Goal: Register for event/course

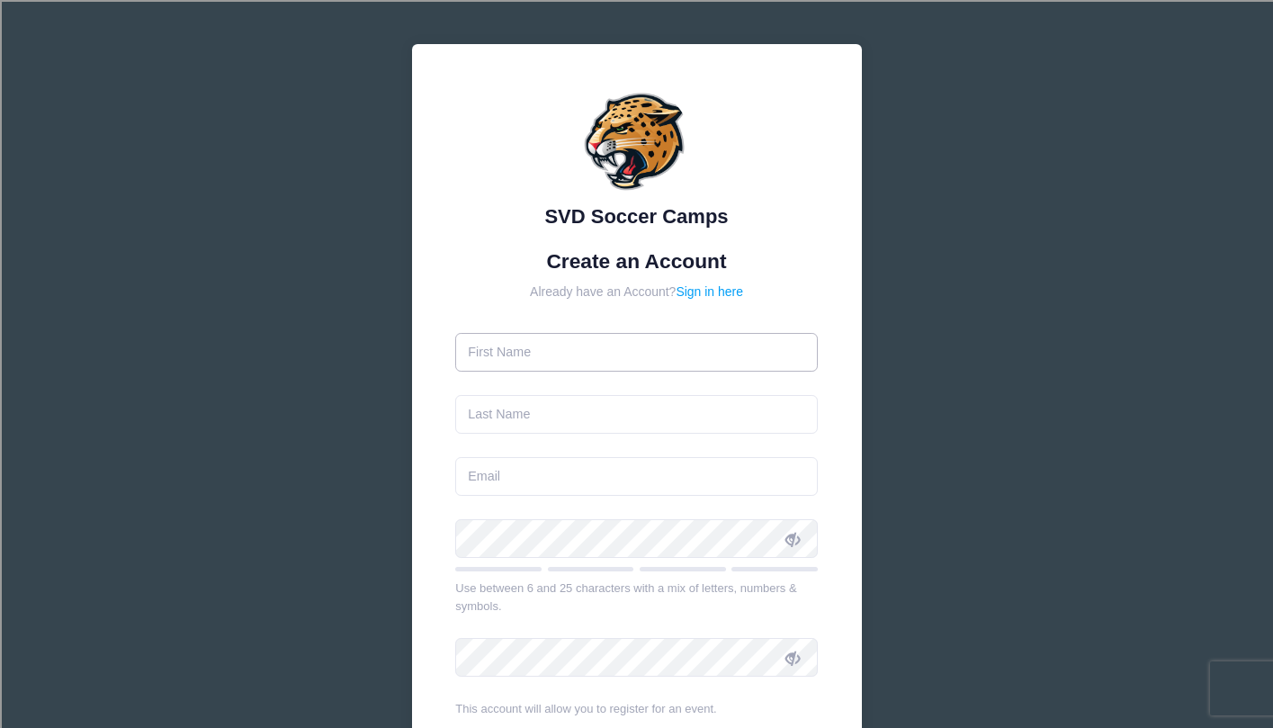
click at [559, 347] on input "text" at bounding box center [636, 352] width 362 height 39
type input "[PERSON_NAME]"
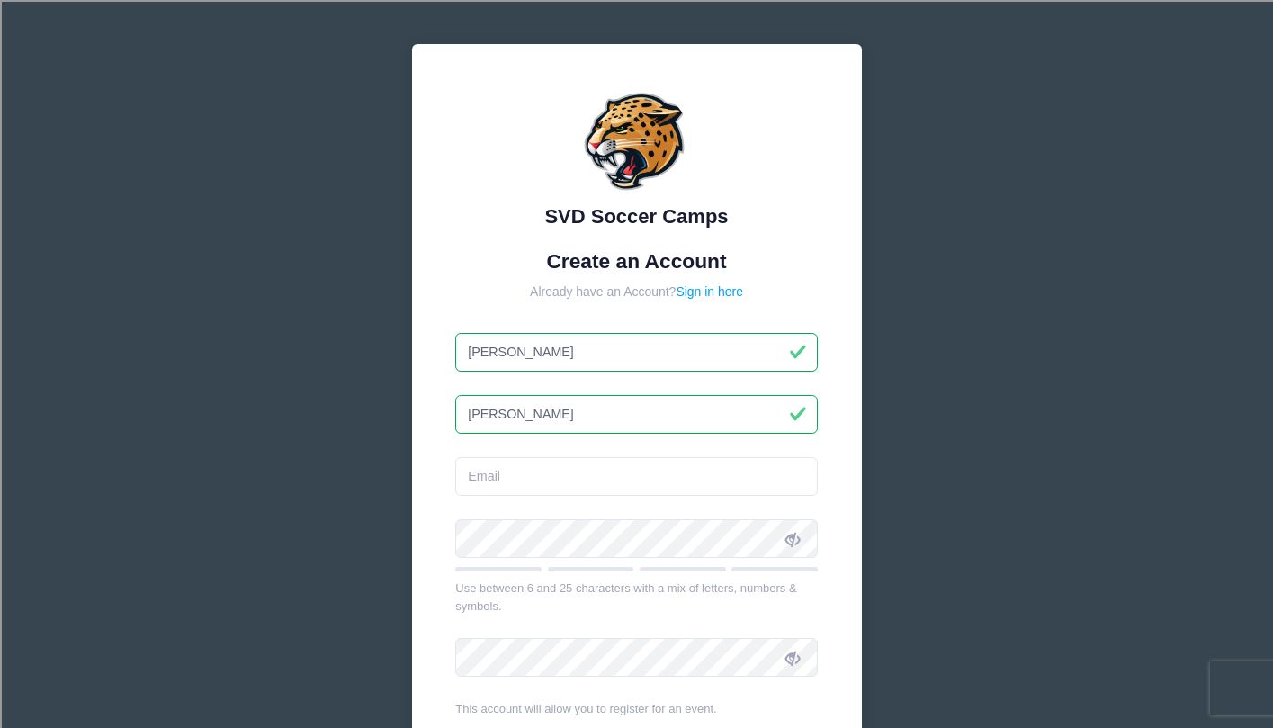
type input "[PERSON_NAME]"
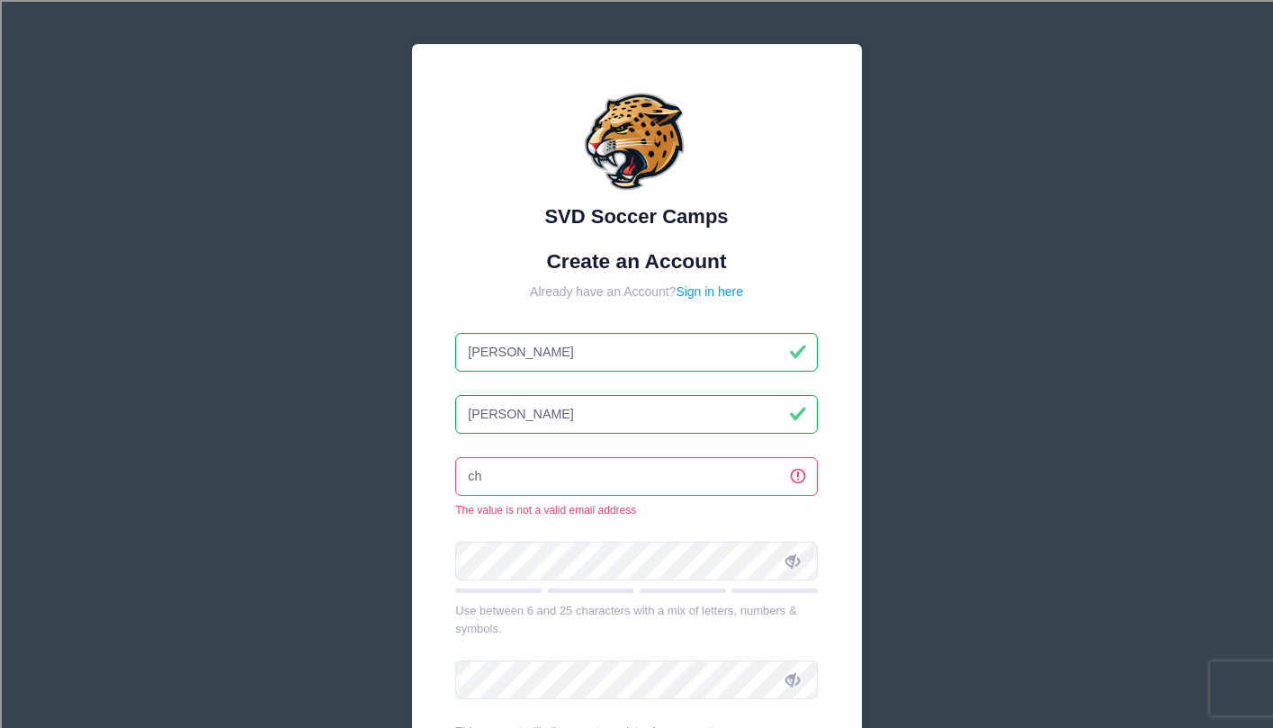
type input "[EMAIL_ADDRESS][DOMAIN_NAME]"
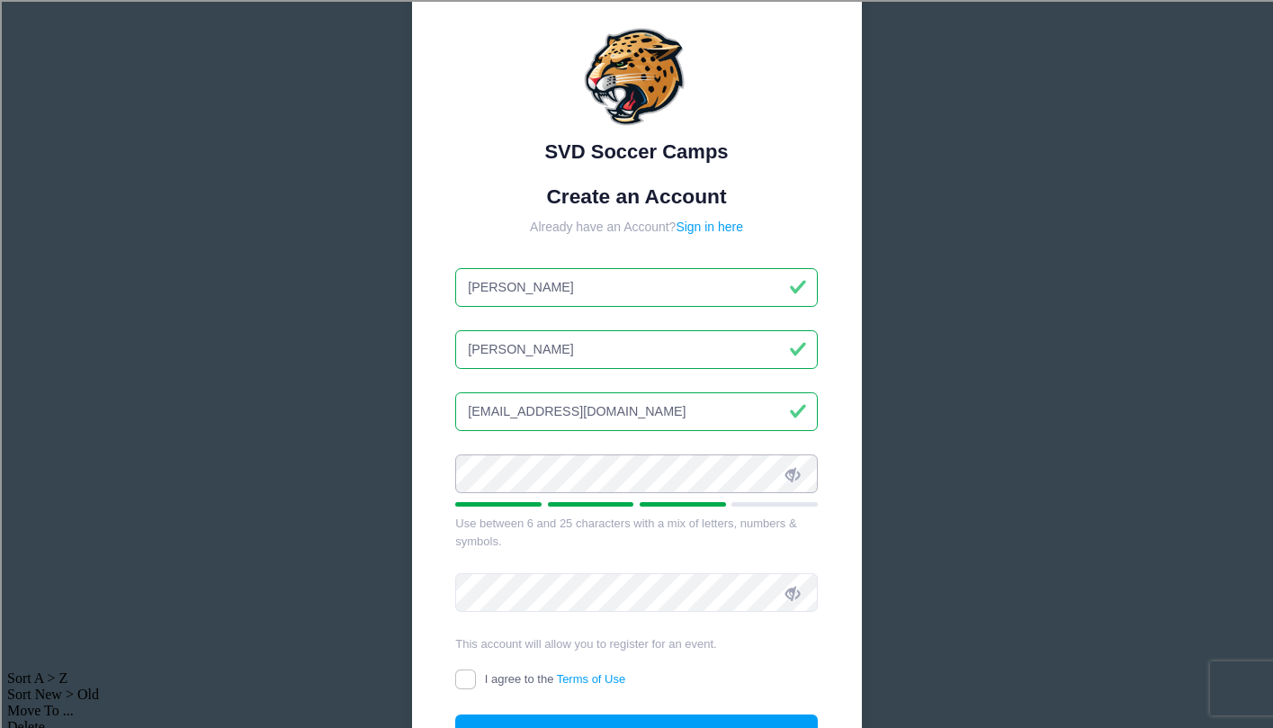
scroll to position [86, 0]
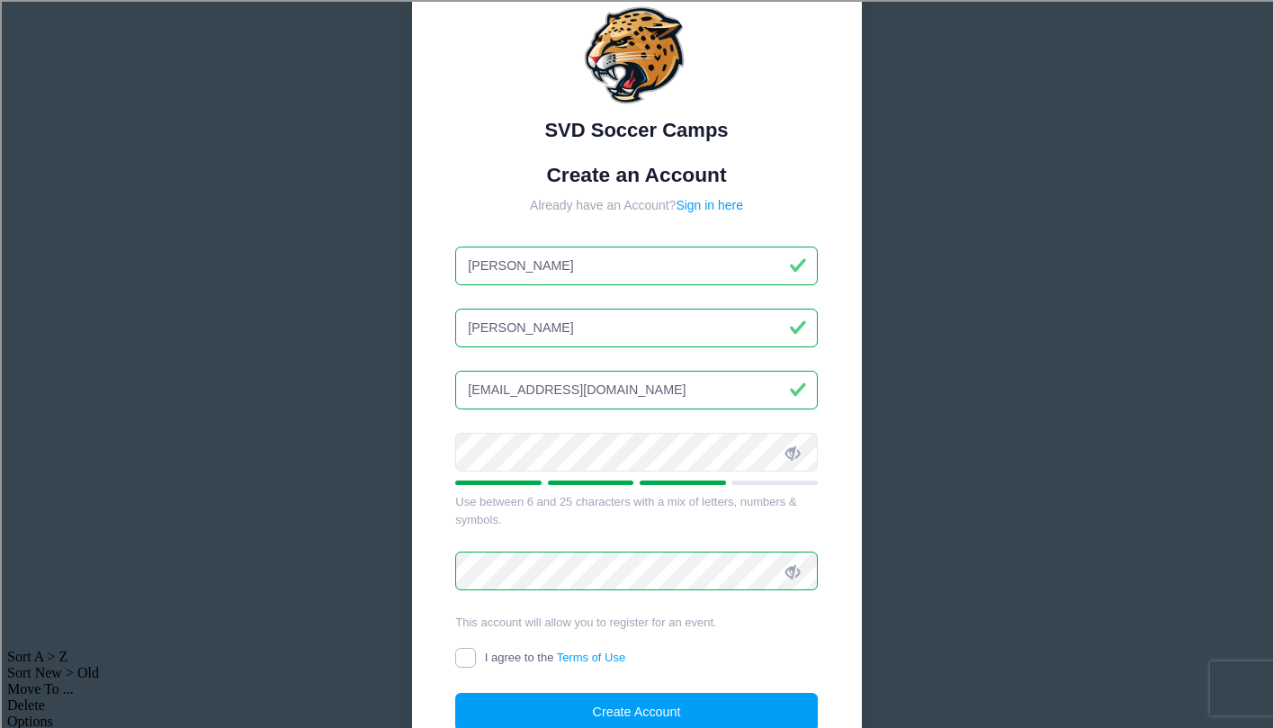
click at [463, 659] on input "I agree to the Terms of Use" at bounding box center [465, 658] width 21 height 21
checkbox input "true"
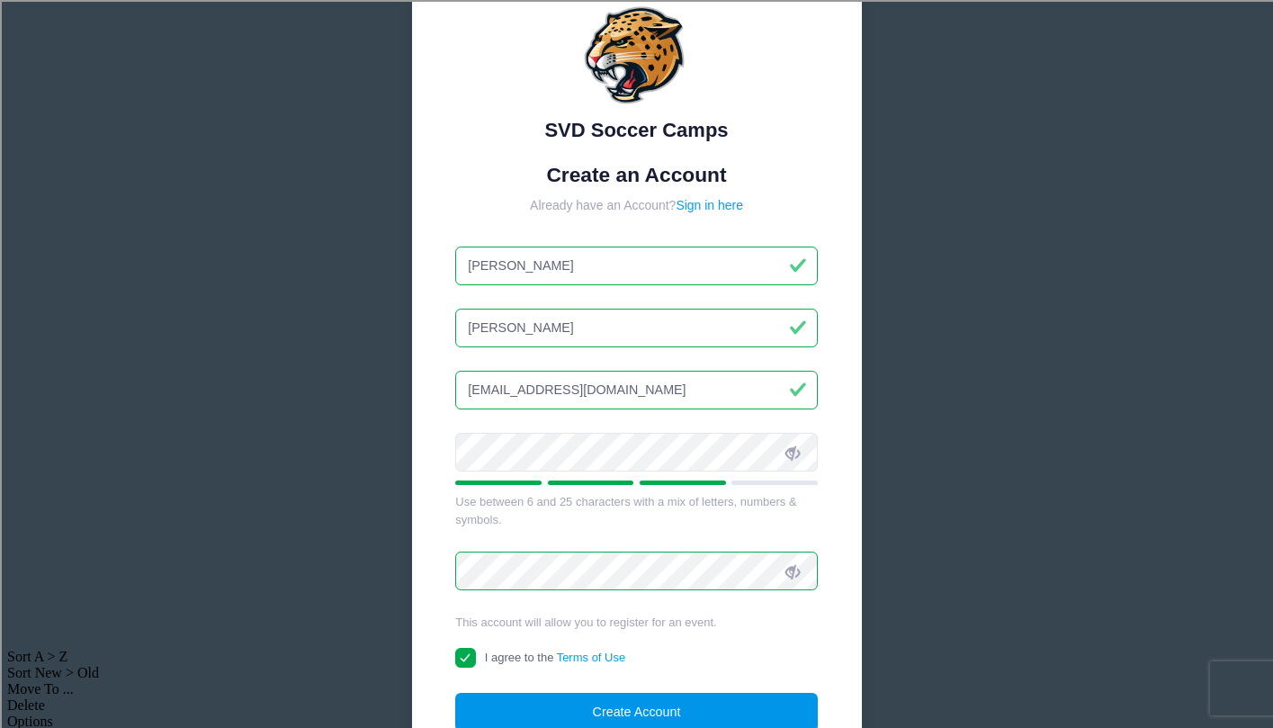
click at [511, 708] on button "Create Account" at bounding box center [636, 712] width 362 height 39
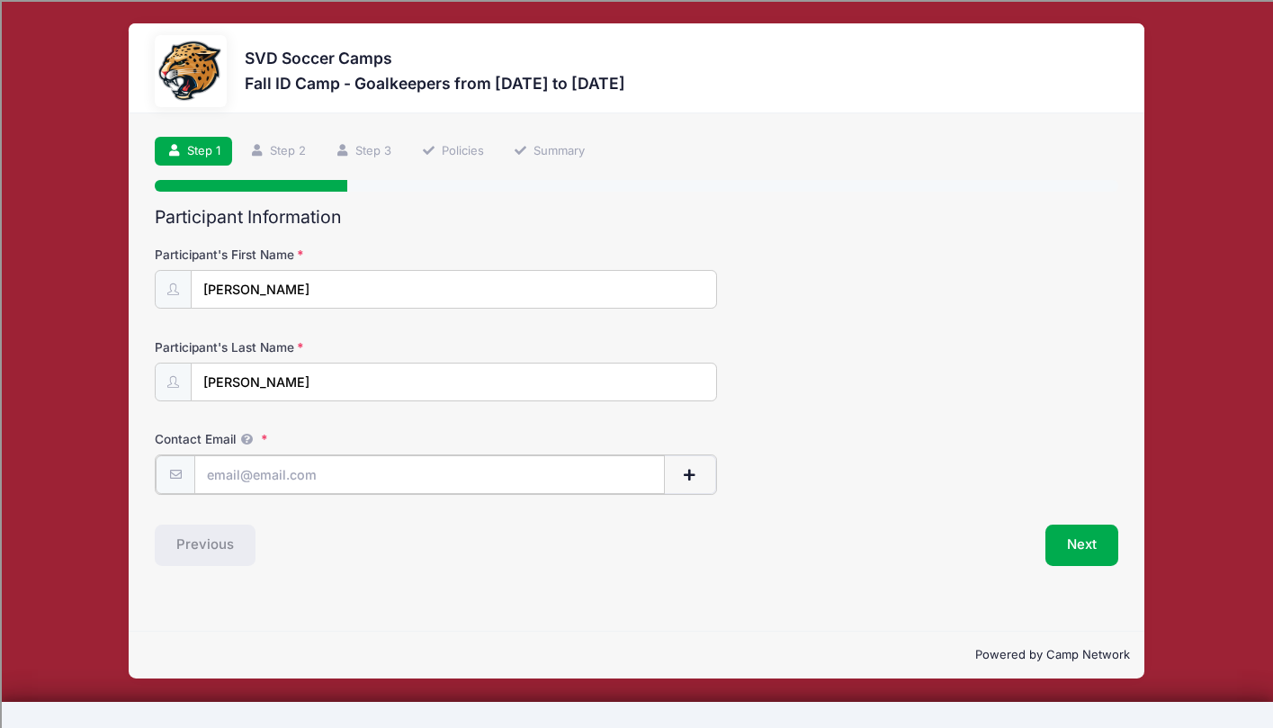
click at [350, 478] on input "Contact Email" at bounding box center [429, 474] width 470 height 39
click at [291, 477] on input "[EMAIL_ADDRESS][DOMAIN_NAME]" at bounding box center [429, 474] width 470 height 39
click at [406, 474] on input "[EMAIL_ADDRESS][DOMAIN_NAME]" at bounding box center [429, 474] width 470 height 39
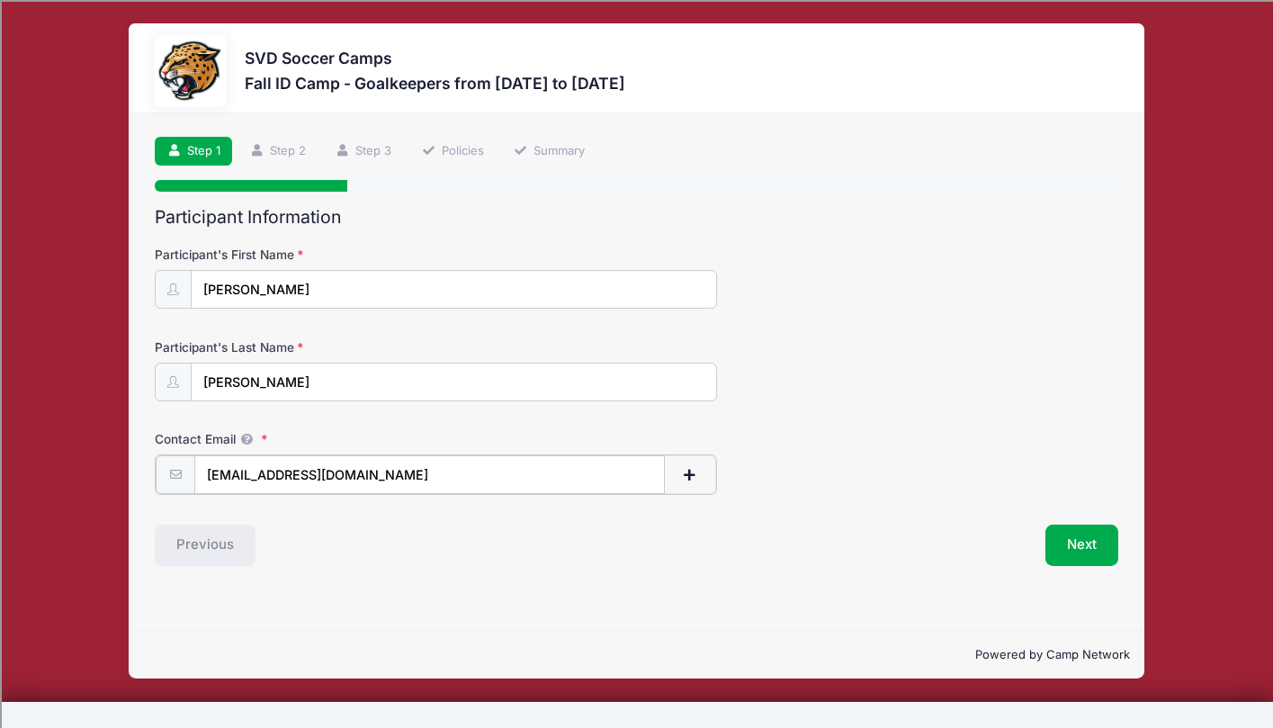
click at [406, 474] on input "[EMAIL_ADDRESS][DOMAIN_NAME]" at bounding box center [429, 474] width 470 height 39
type input "[EMAIL_ADDRESS][DOMAIN_NAME]"
click at [426, 547] on div "Previous" at bounding box center [391, 543] width 490 height 41
click at [1096, 547] on button "Next" at bounding box center [1081, 543] width 73 height 41
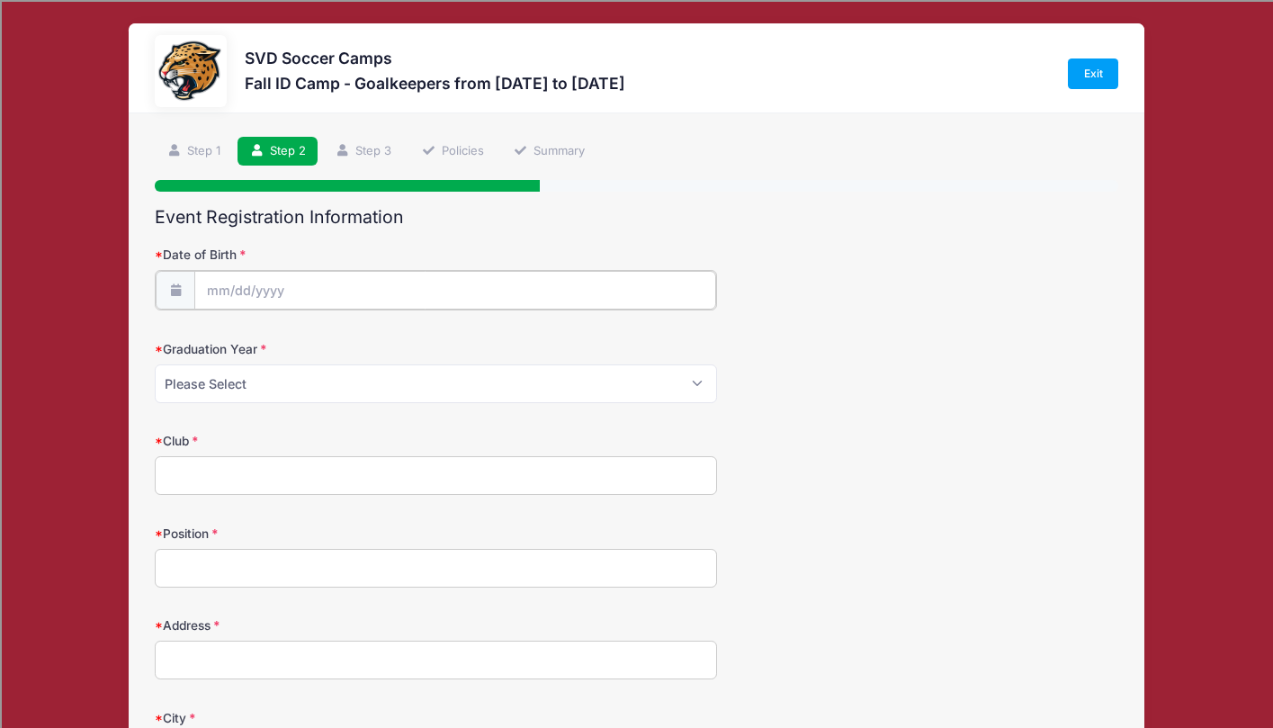
click at [293, 300] on input "Date of Birth" at bounding box center [454, 290] width 521 height 39
click at [269, 278] on input "Date of Birth" at bounding box center [454, 290] width 521 height 39
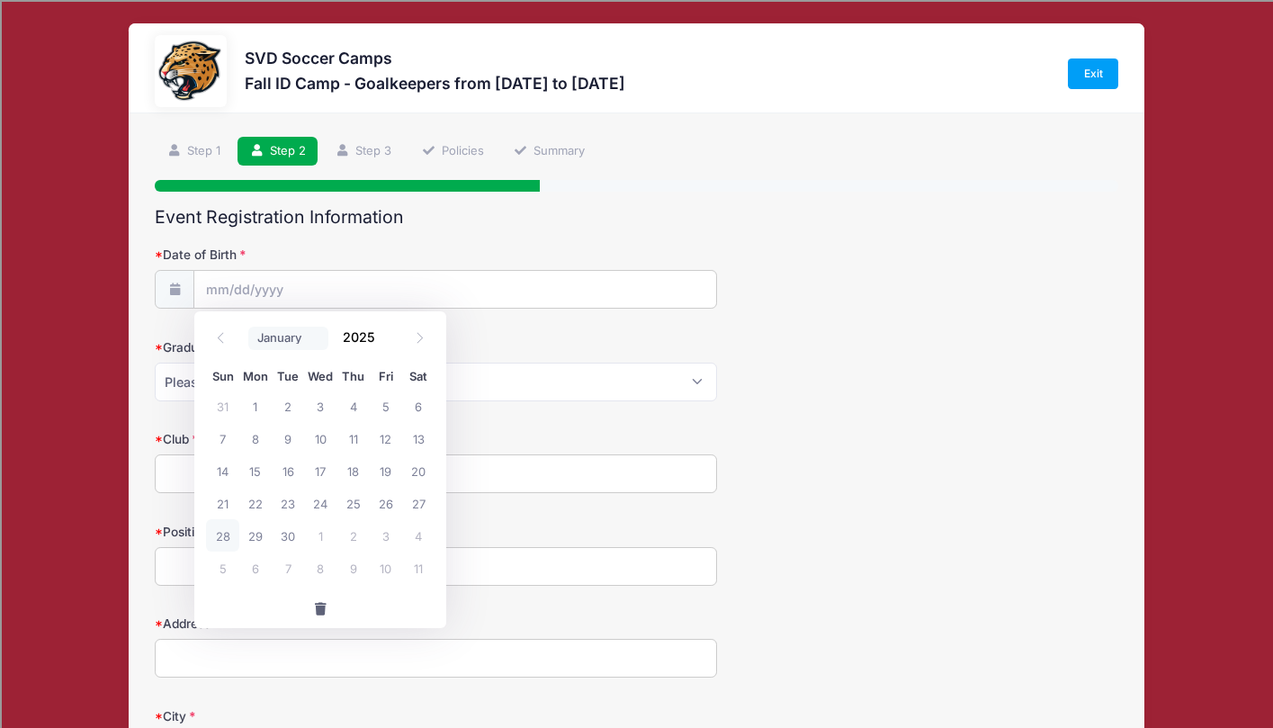
click at [270, 343] on select "January February March April May June July August September October November De…" at bounding box center [288, 338] width 80 height 23
click at [248, 327] on select "January February March April May June July August September October November De…" at bounding box center [288, 338] width 80 height 23
click at [281, 329] on select "January February March April May June July August September October November De…" at bounding box center [288, 338] width 80 height 23
click at [248, 327] on select "January February March April May June July August September October November De…" at bounding box center [288, 338] width 80 height 23
click at [282, 344] on select "January February March April May June July August September October November De…" at bounding box center [288, 338] width 80 height 23
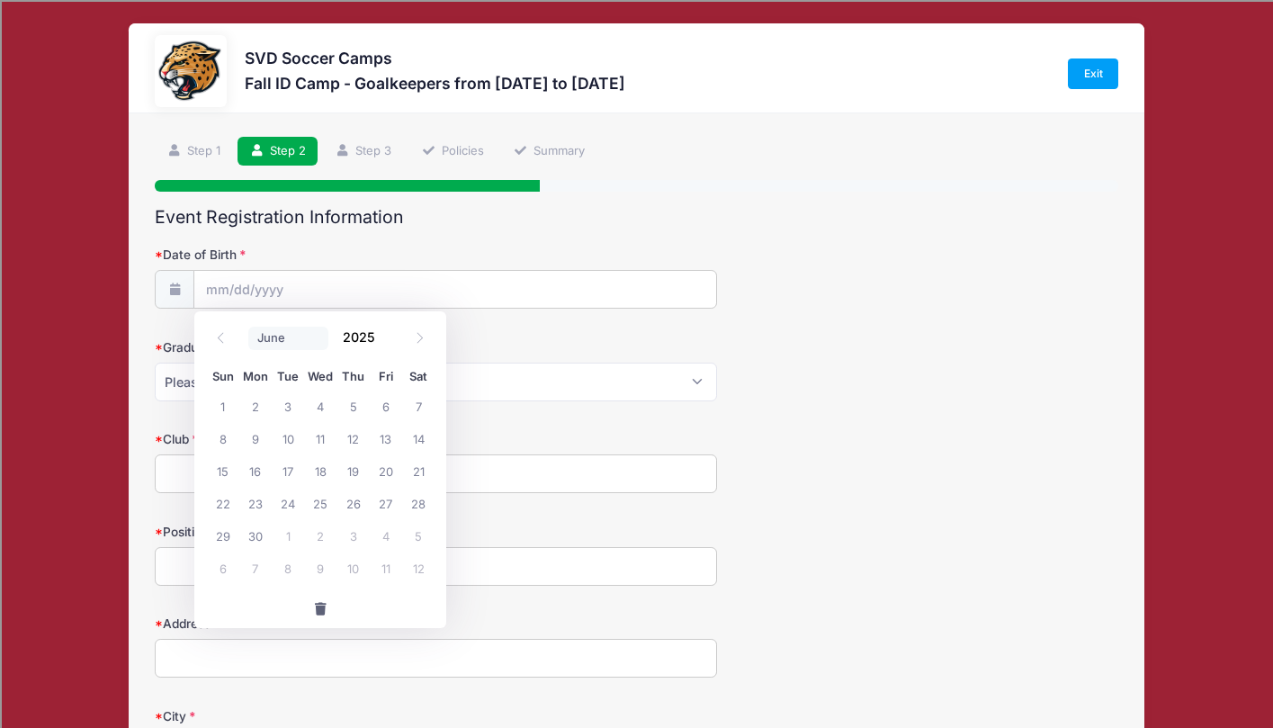
select select "6"
click at [248, 327] on select "January February March April May June July August September October November De…" at bounding box center [288, 338] width 80 height 23
click at [363, 337] on input "2025" at bounding box center [363, 337] width 58 height 27
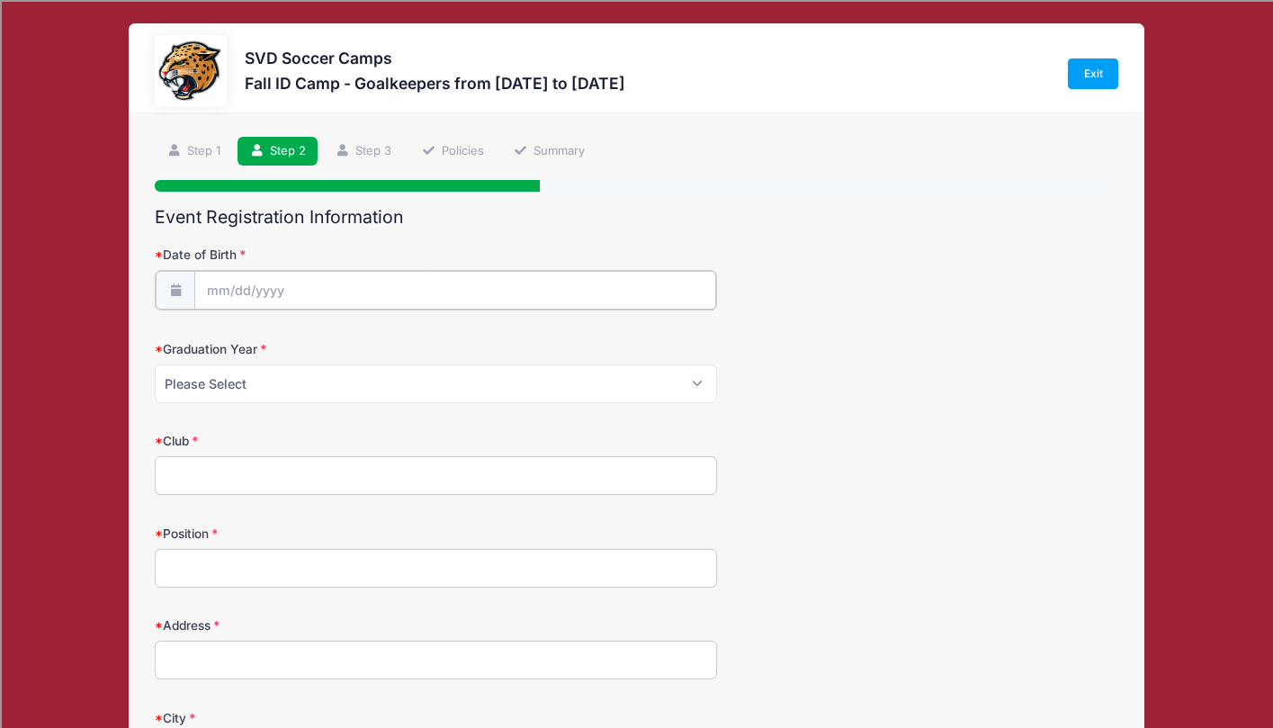
type input "2025"
click at [222, 295] on input "Date of Birth" at bounding box center [454, 290] width 521 height 39
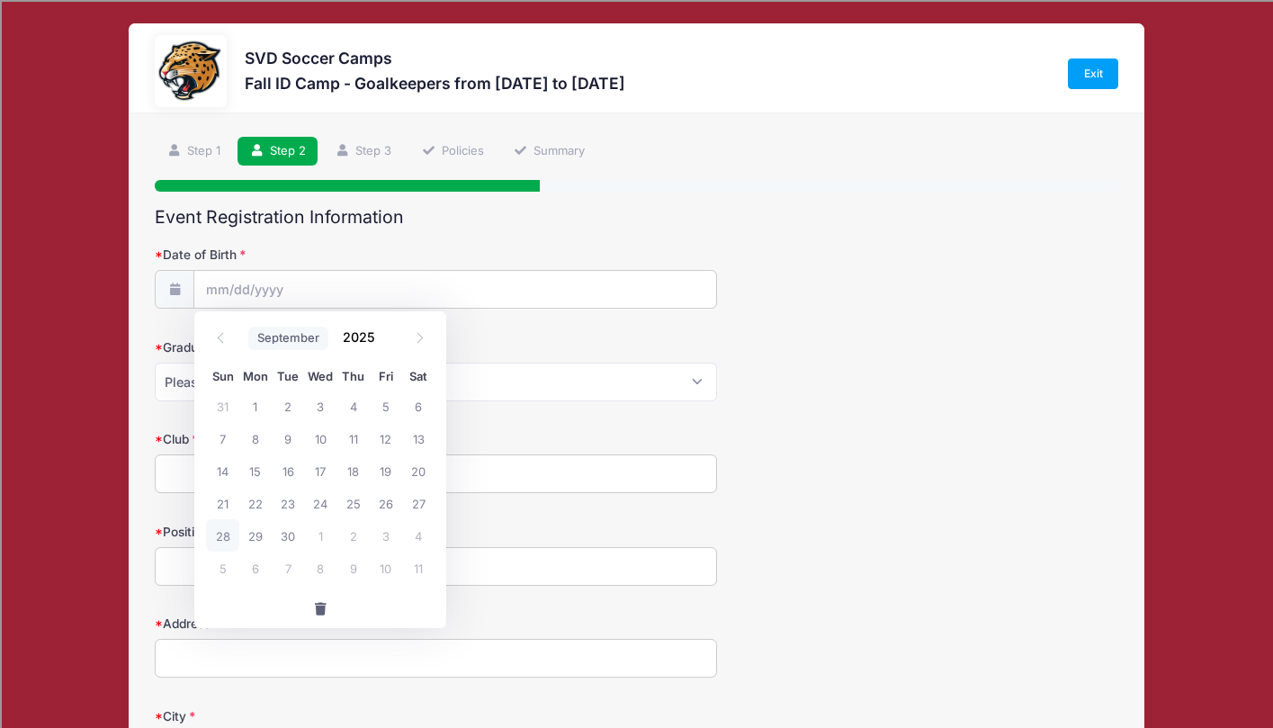
click at [305, 347] on select "January February March April May June July August September October November De…" at bounding box center [288, 338] width 80 height 23
select select "6"
click at [248, 327] on select "January February March April May June July August September October November De…" at bounding box center [288, 338] width 80 height 23
click at [357, 335] on input "2025" at bounding box center [363, 337] width 58 height 27
click at [388, 344] on span at bounding box center [386, 343] width 13 height 13
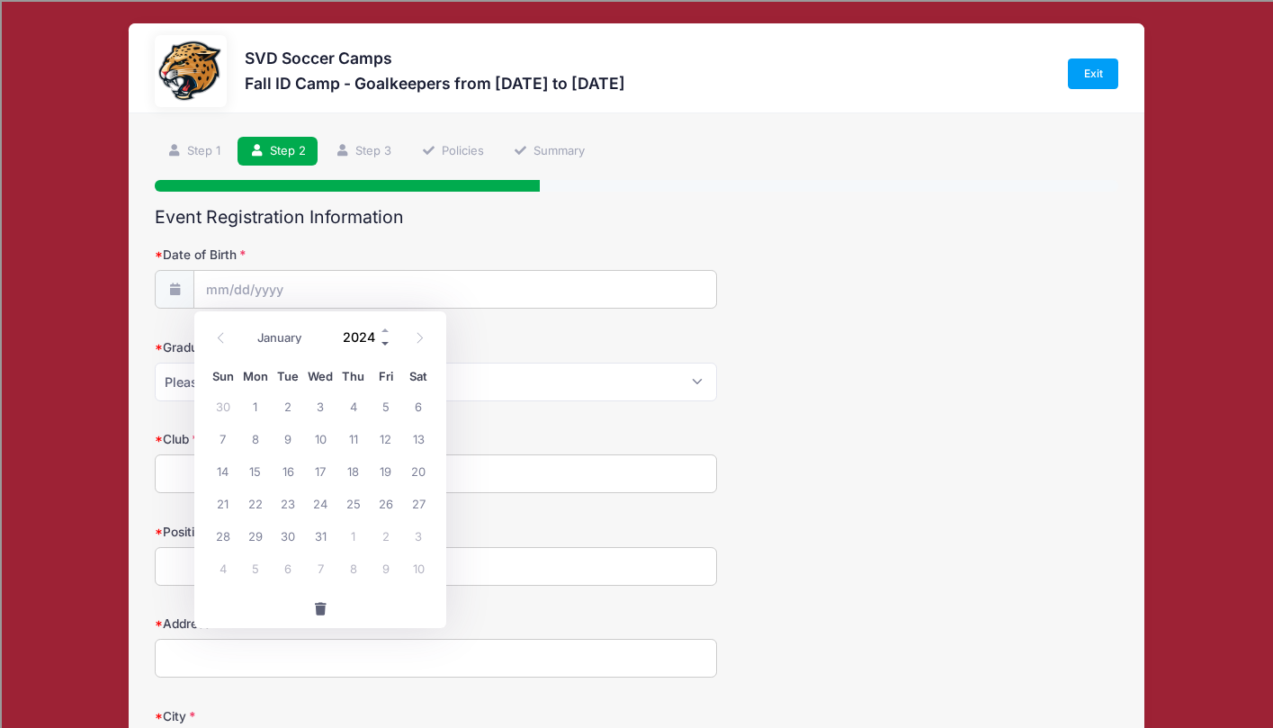
click at [388, 344] on span at bounding box center [386, 343] width 13 height 13
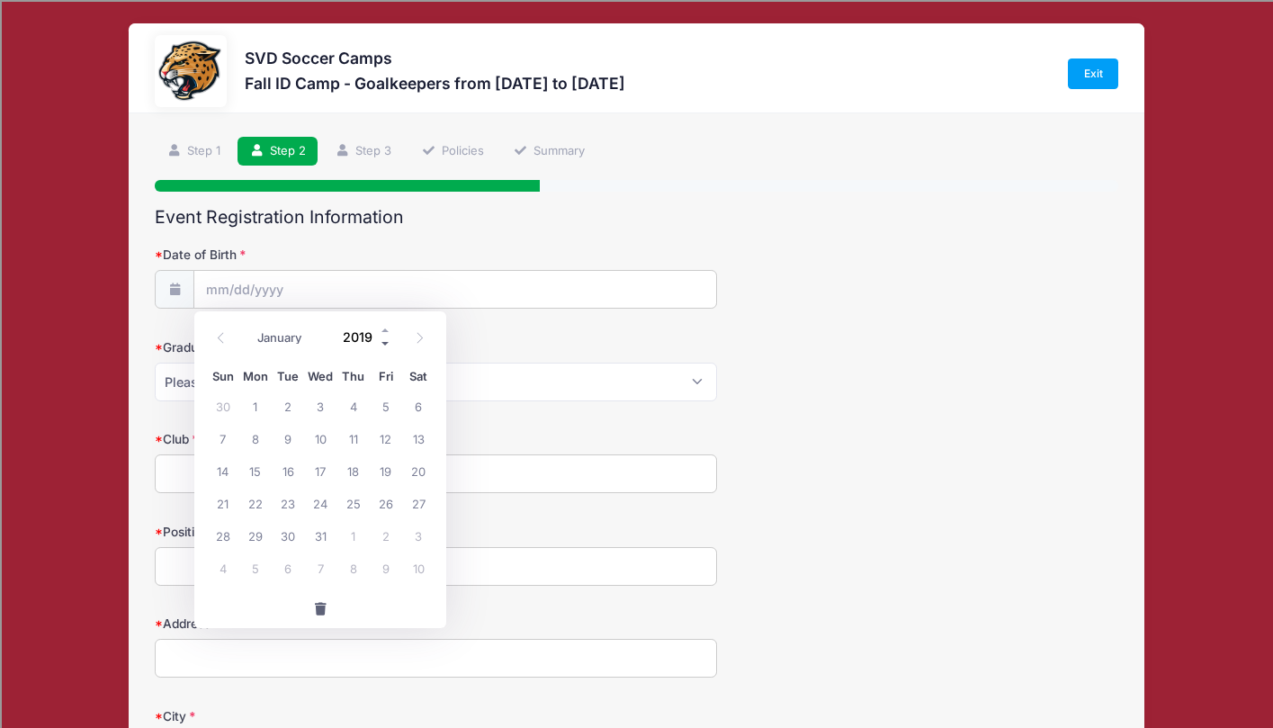
click at [388, 344] on span at bounding box center [386, 343] width 13 height 13
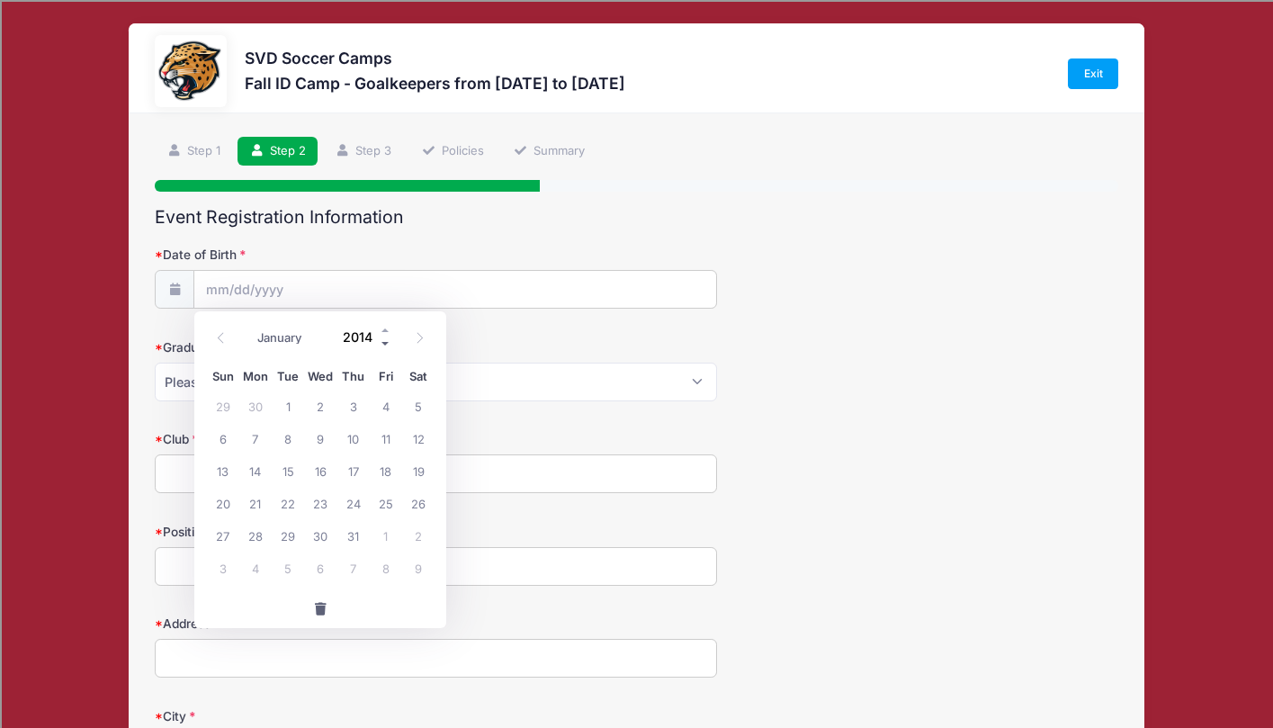
click at [388, 344] on span at bounding box center [386, 343] width 13 height 13
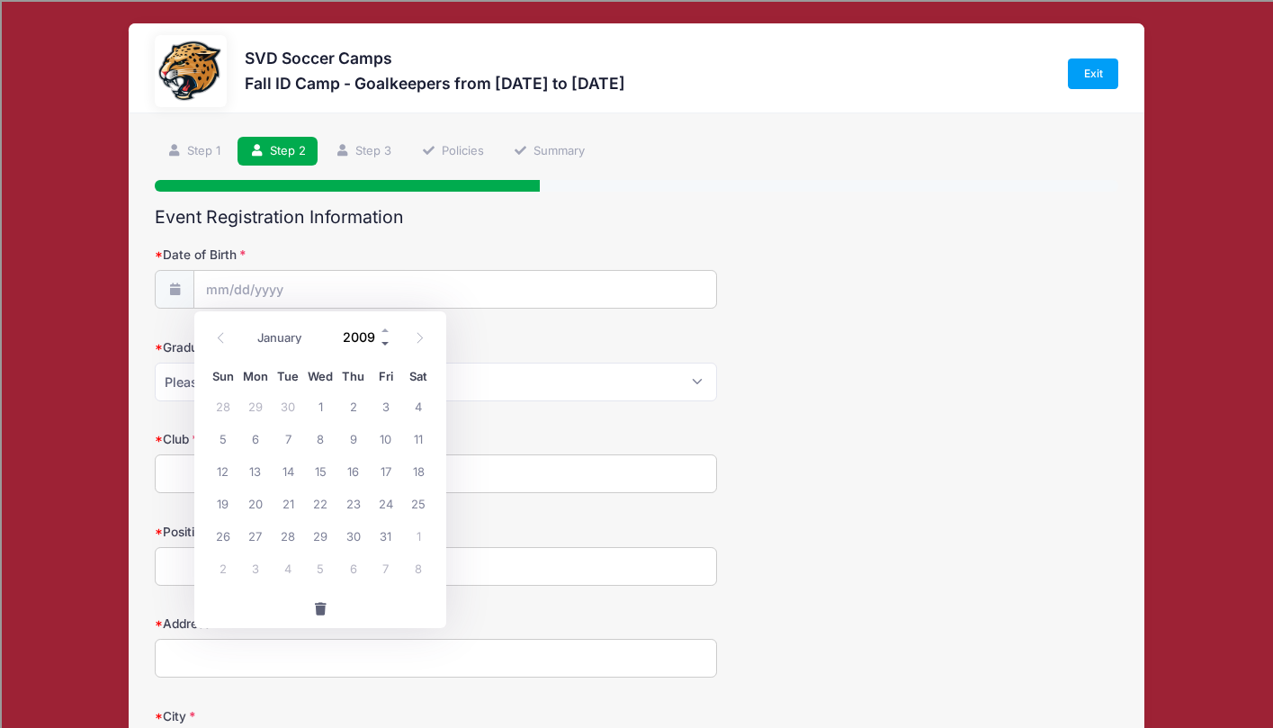
click at [388, 344] on span at bounding box center [386, 343] width 13 height 13
type input "2008"
click at [327, 539] on span "30" at bounding box center [320, 535] width 32 height 32
type input "[DATE]"
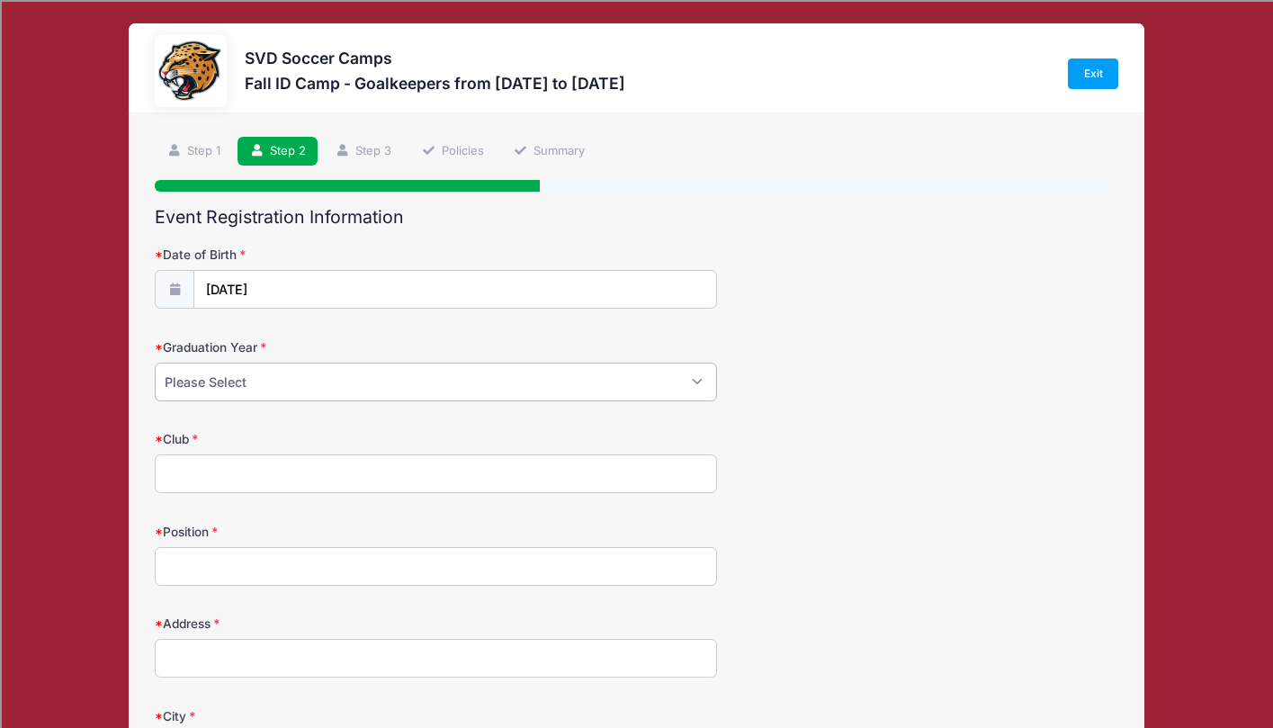
click at [255, 394] on select "Please Select 2024 2025 2026 2027 2028 2029" at bounding box center [436, 381] width 562 height 39
select select "2027"
click at [155, 362] on select "Please Select 2024 2025 2026 2027 2028 2029" at bounding box center [436, 381] width 562 height 39
click at [195, 470] on input "Club" at bounding box center [436, 473] width 562 height 39
type input "Indy Premier"
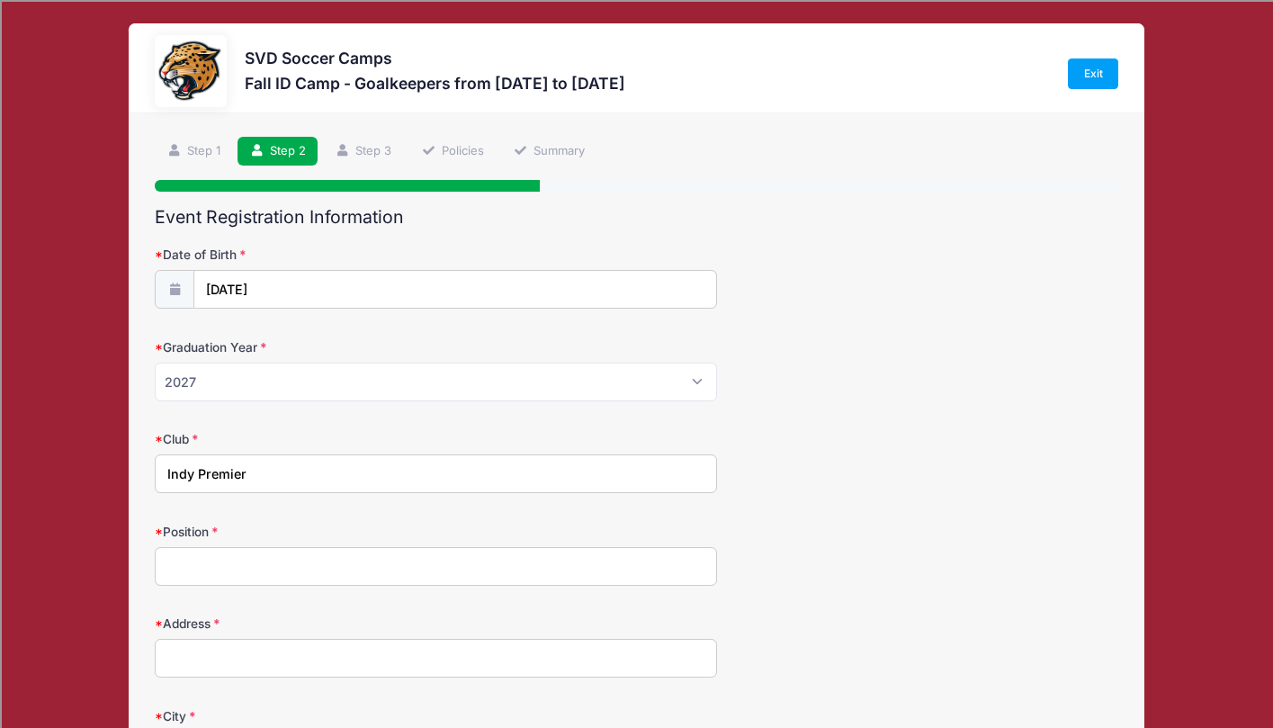
click at [241, 568] on input "Position" at bounding box center [436, 566] width 562 height 39
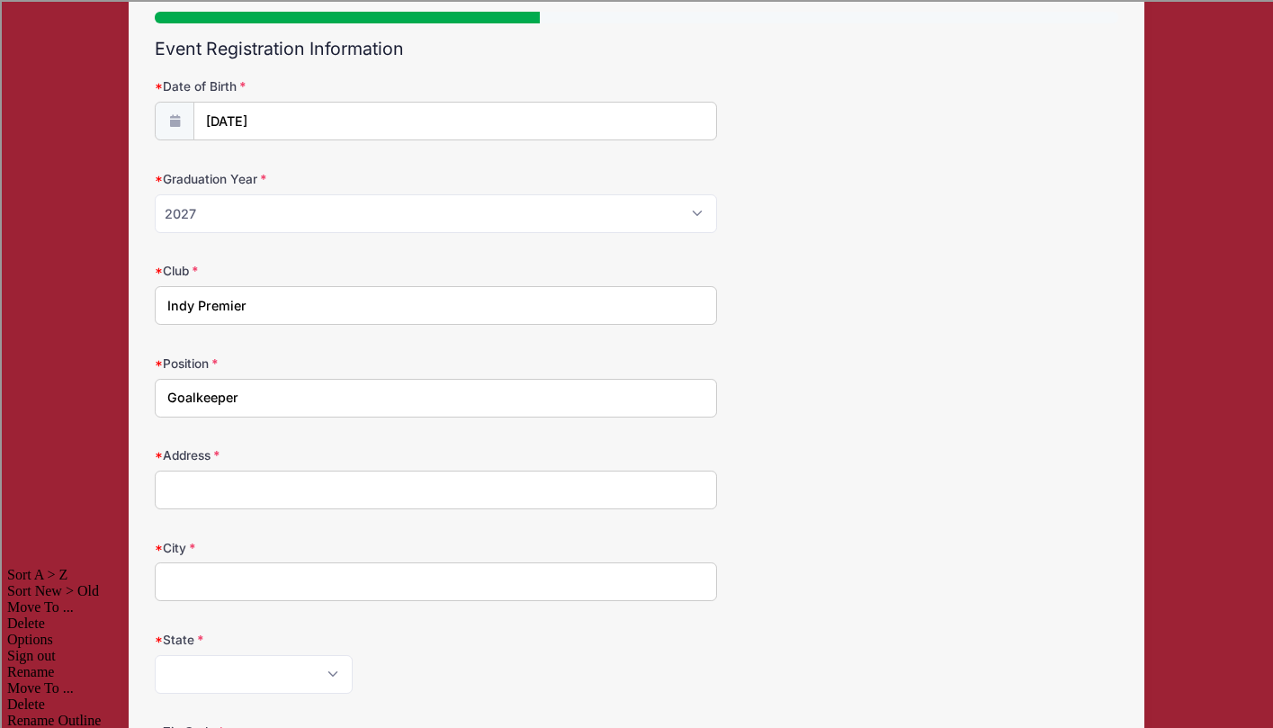
scroll to position [270, 0]
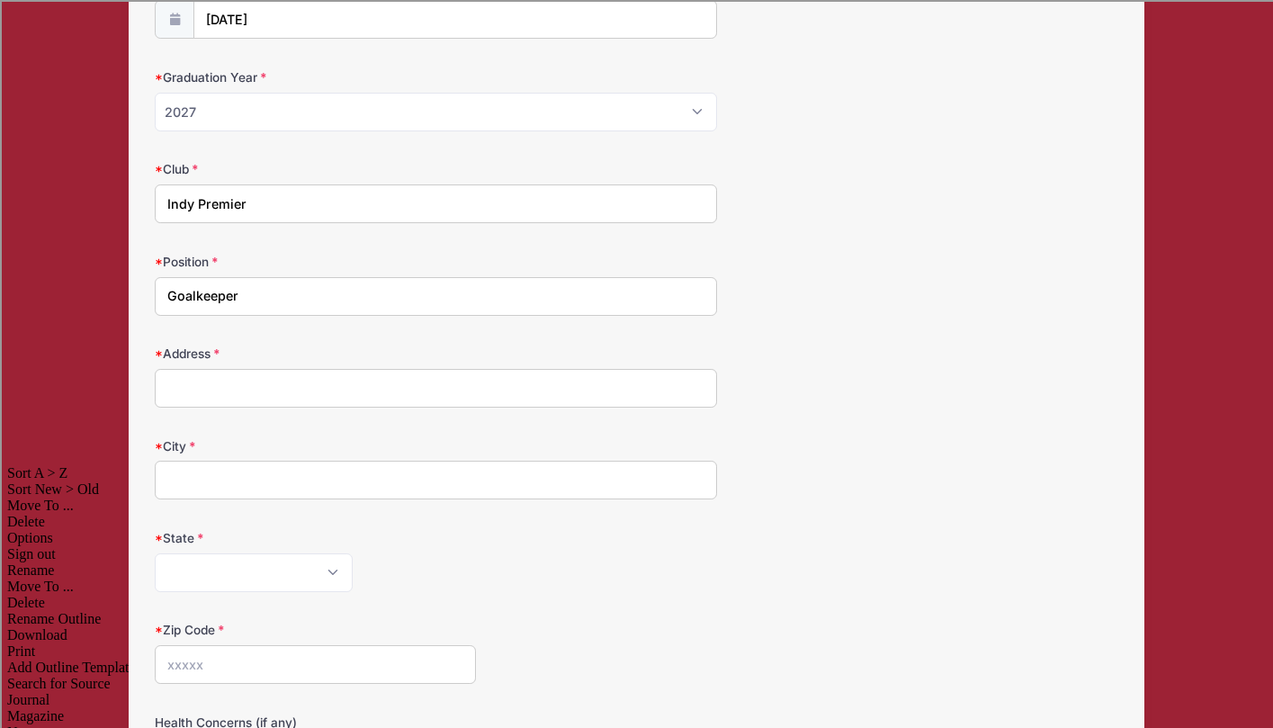
type input "Goalkeeper"
click at [217, 385] on input "Address" at bounding box center [436, 388] width 562 height 39
type input "[STREET_ADDRESS]"
type input "[GEOGRAPHIC_DATA]"
type input "46060"
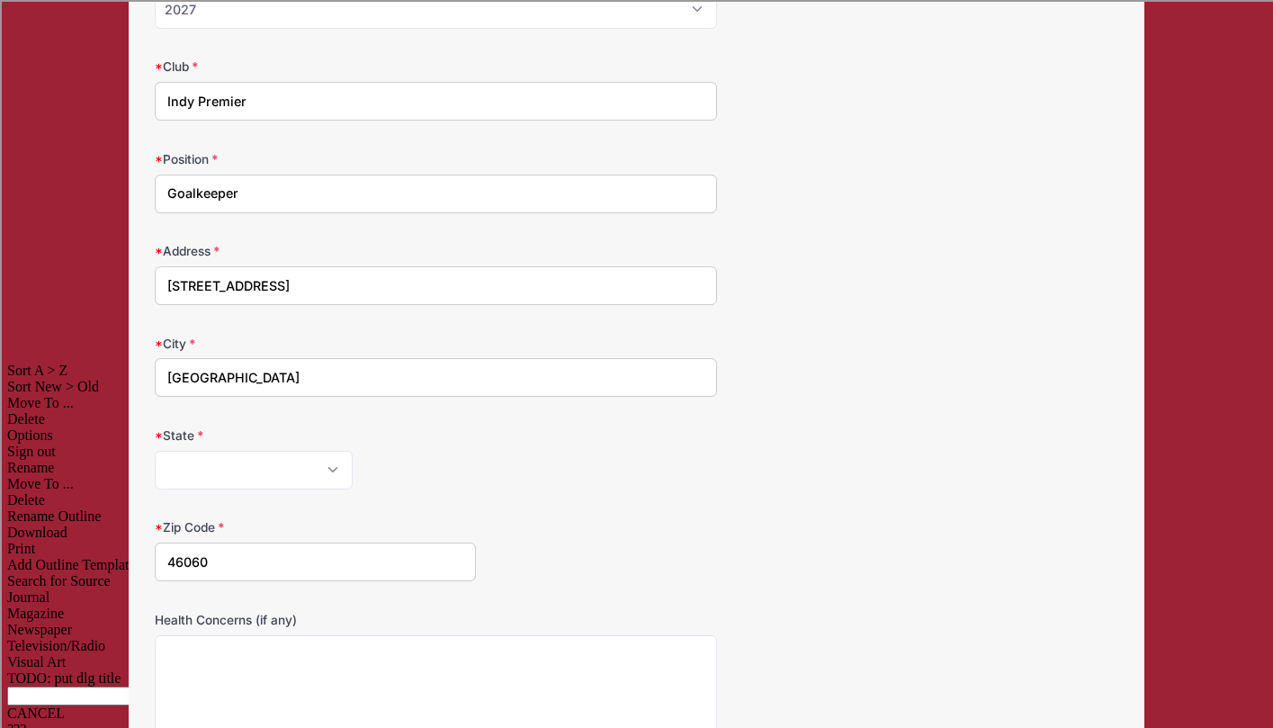
scroll to position [382, 0]
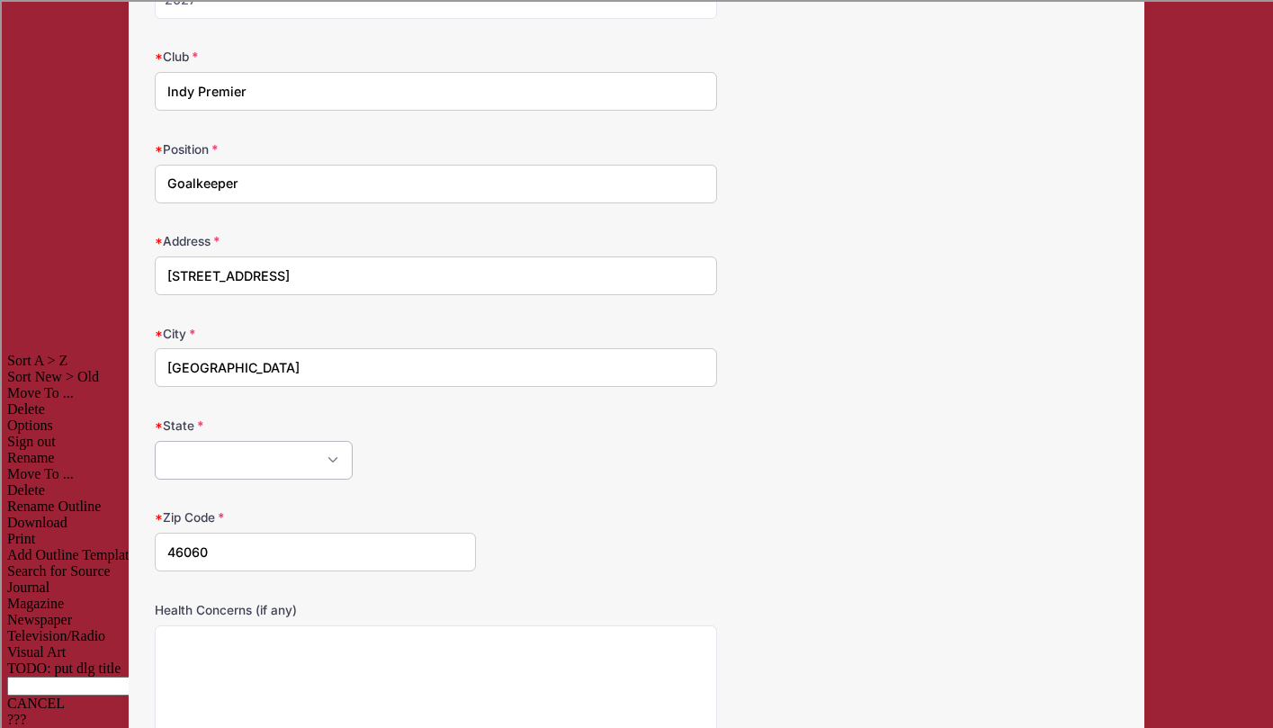
click at [255, 471] on select "[US_STATE] [US_STATE] [US_STATE] [US_STATE] [US_STATE] Armed Forces Africa Arme…" at bounding box center [254, 460] width 198 height 39
select select "IN"
click at [155, 441] on select "[US_STATE] [US_STATE] [US_STATE] [US_STATE] [US_STATE] Armed Forces Africa Arme…" at bounding box center [254, 460] width 198 height 39
click at [548, 522] on div "Zip Code 46060" at bounding box center [636, 539] width 963 height 63
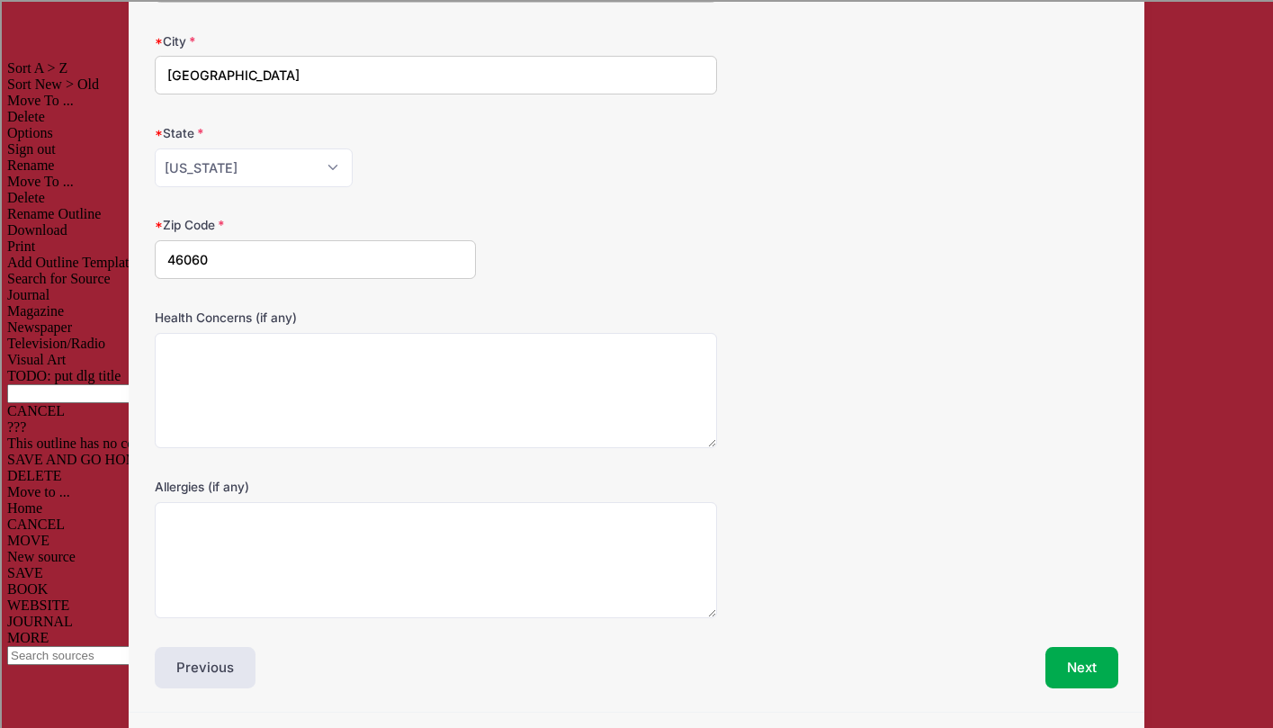
scroll to position [729, 0]
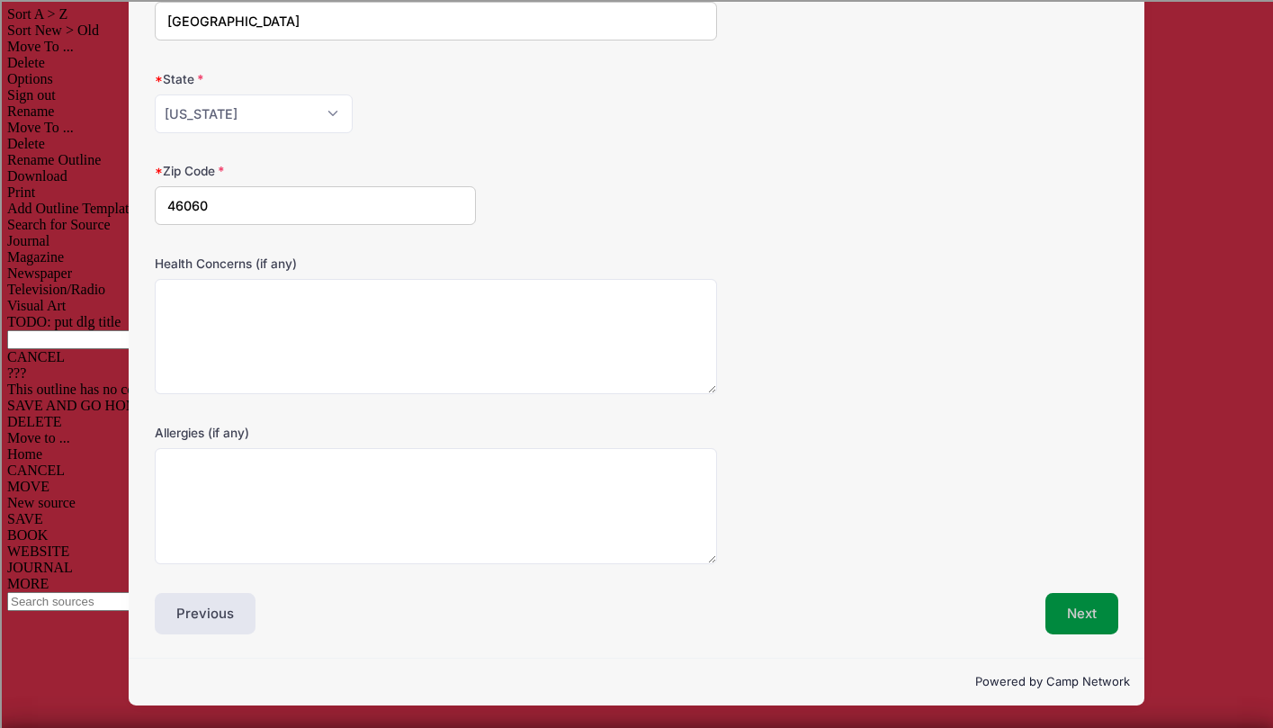
click at [1098, 616] on button "Next" at bounding box center [1081, 613] width 73 height 41
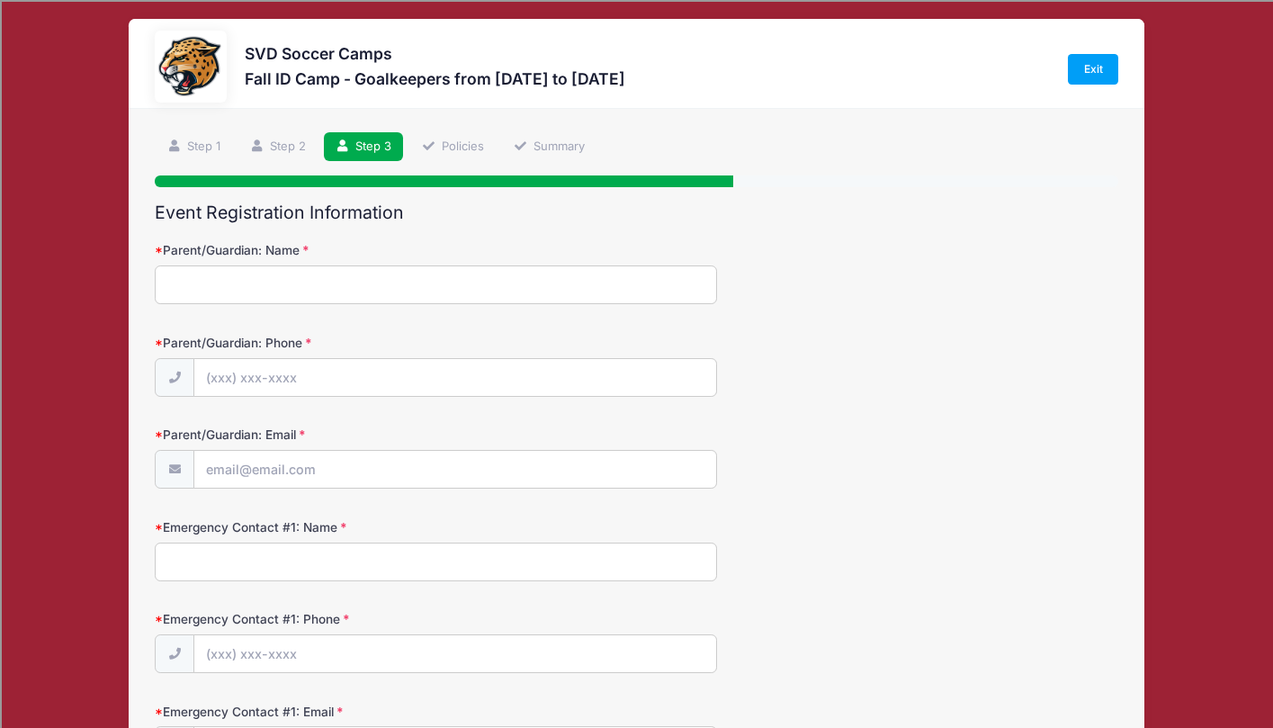
scroll to position [0, 0]
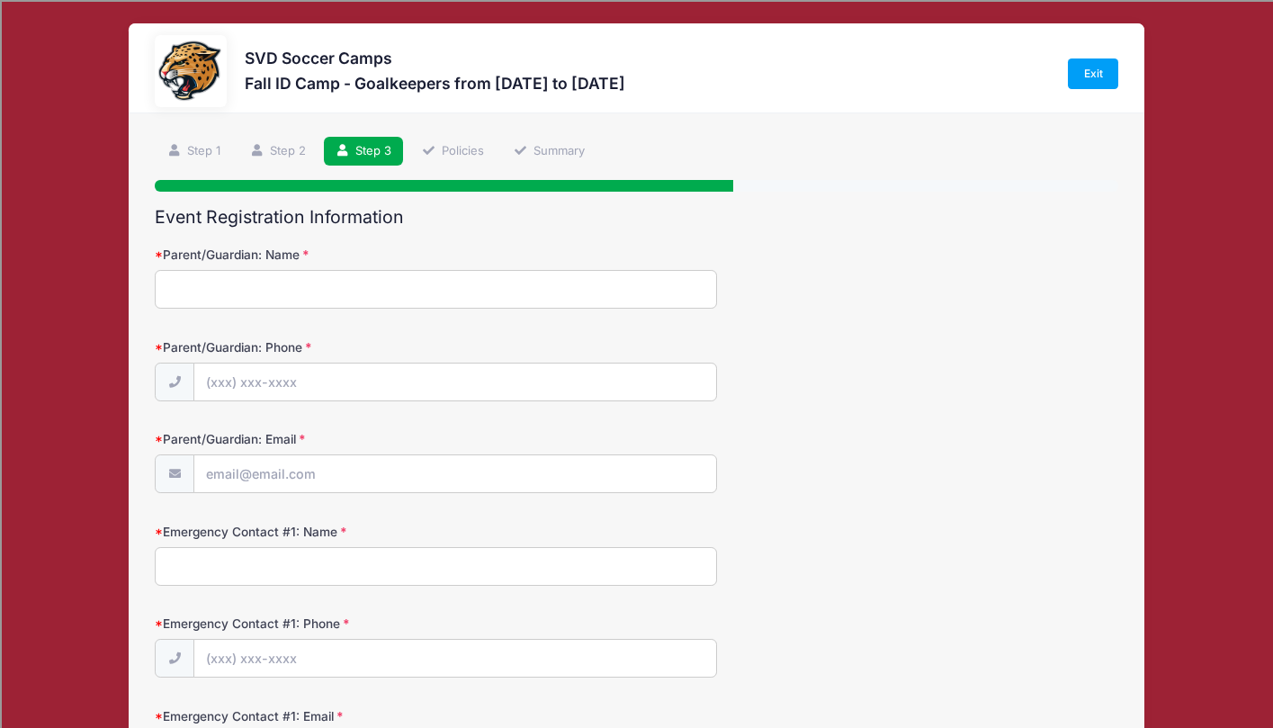
click at [351, 289] on input "Parent/Guardian: Name" at bounding box center [436, 289] width 562 height 39
type input "[PERSON_NAME]"
type input "[PHONE_NUMBER]"
click at [284, 479] on input "Parent/Guardian: Email" at bounding box center [454, 474] width 521 height 39
type input "[EMAIL_ADDRESS][DOMAIN_NAME]"
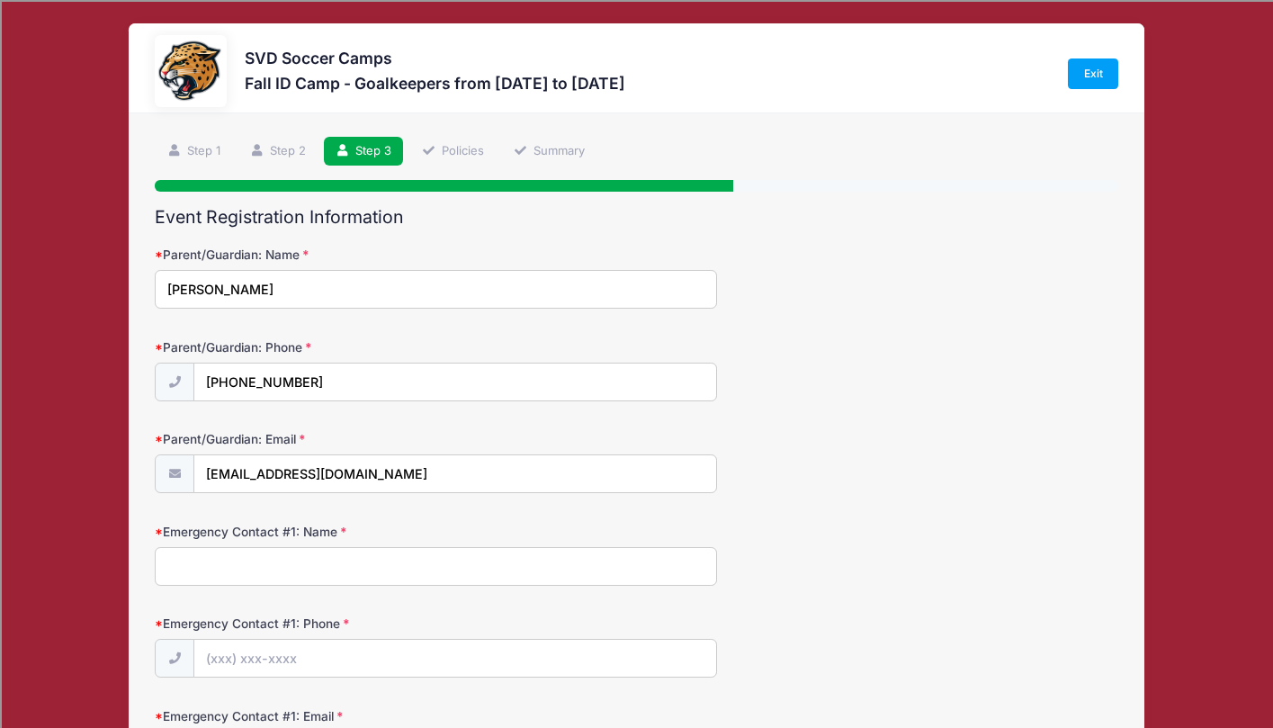
click at [464, 561] on input "Emergency Contact #1: Name" at bounding box center [436, 566] width 562 height 39
type input "[PERSON_NAME]"
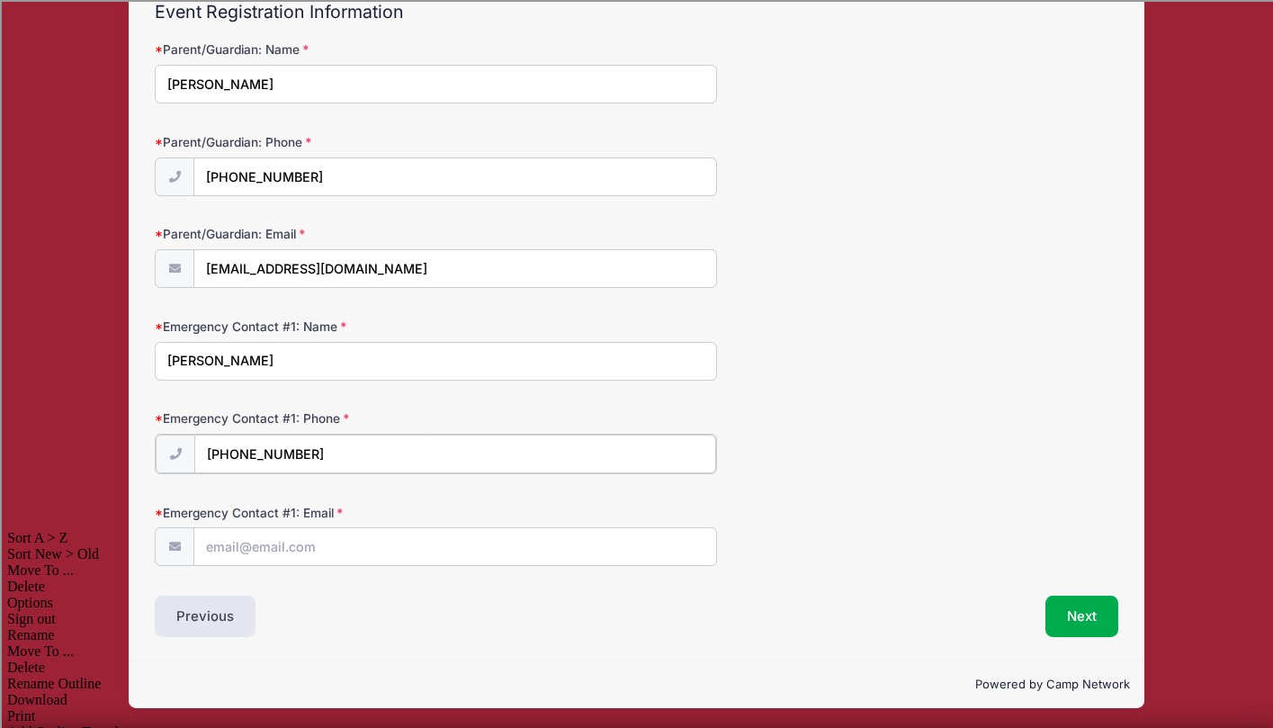
scroll to position [208, 0]
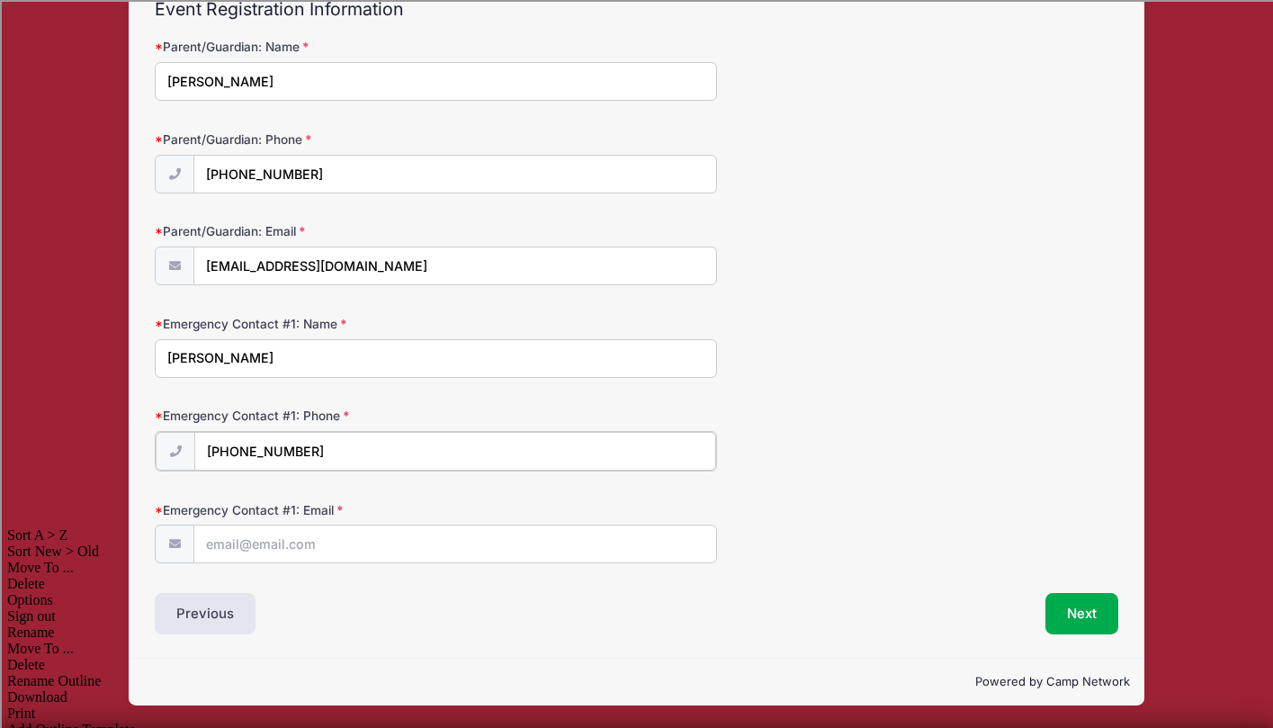
type input "[PHONE_NUMBER]"
click at [374, 537] on input "Emergency Contact #1: Email" at bounding box center [454, 542] width 521 height 39
type input "[EMAIL_ADDRESS][DOMAIN_NAME]"
click at [1071, 604] on button "Next" at bounding box center [1081, 613] width 73 height 41
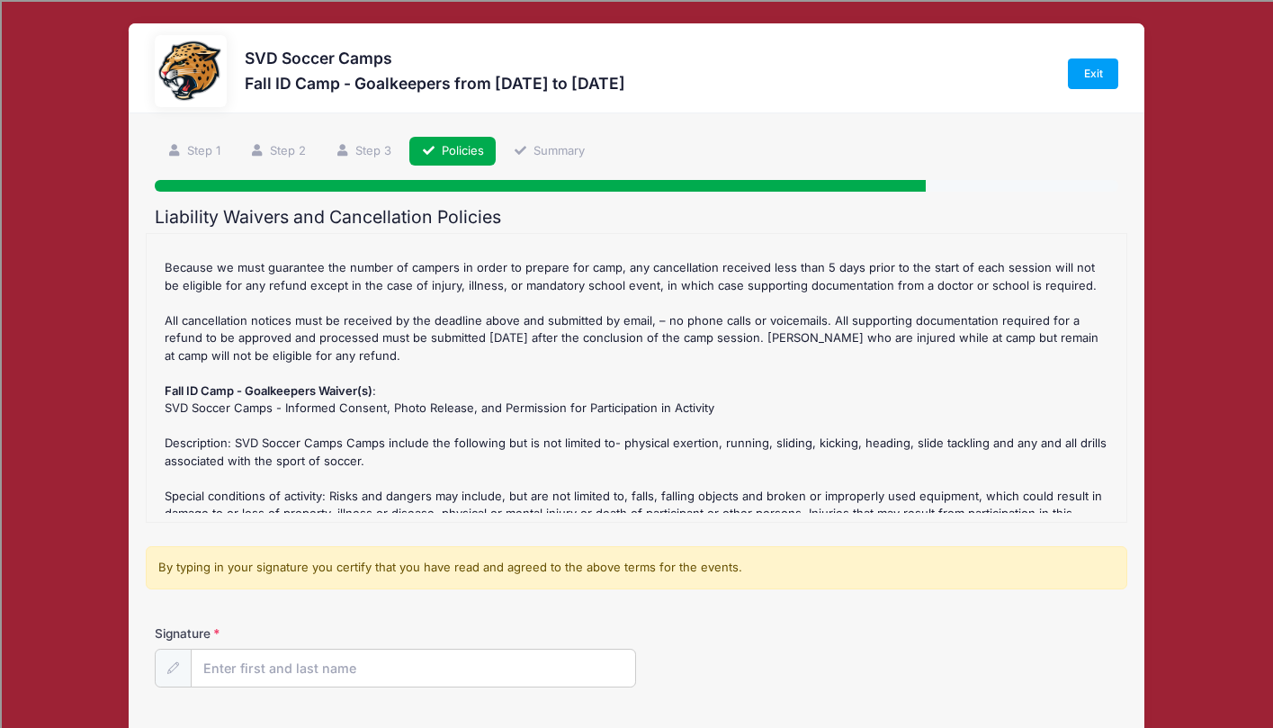
scroll to position [0, 0]
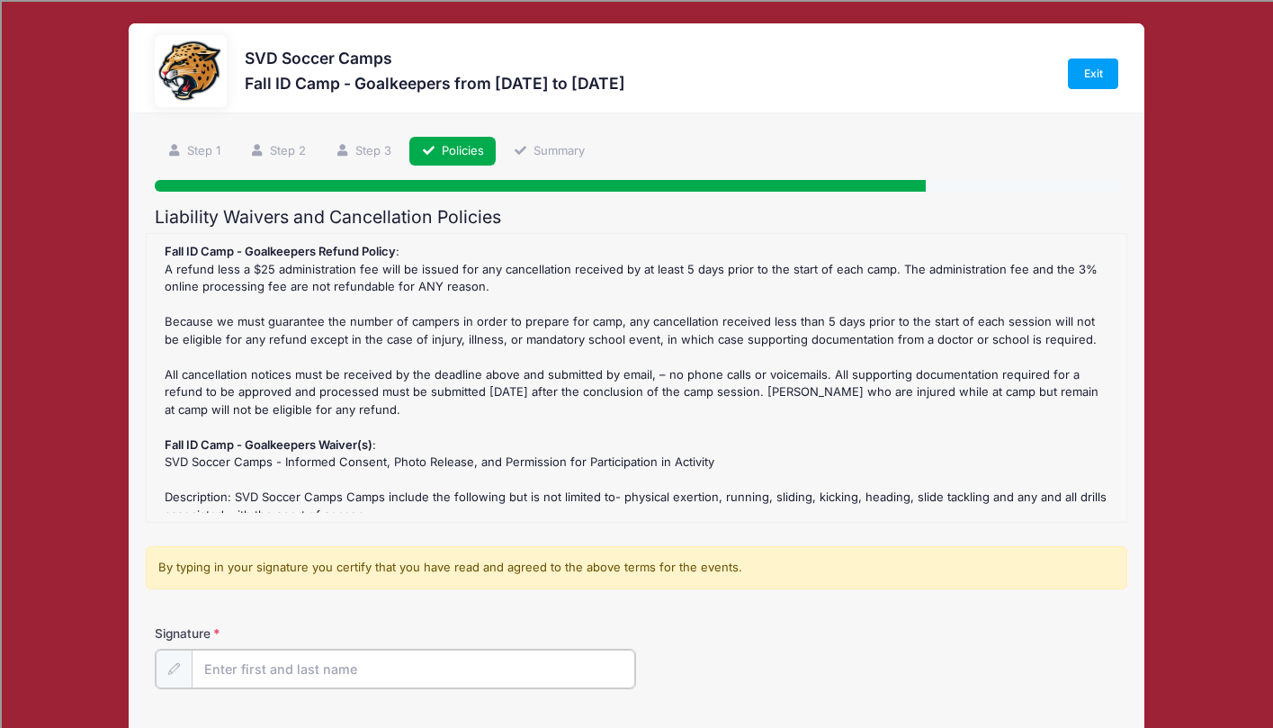
click at [278, 679] on input "Signature" at bounding box center [413, 668] width 443 height 39
type input "[PERSON_NAME]"
click at [774, 648] on div "Signature [PERSON_NAME]" at bounding box center [636, 655] width 963 height 63
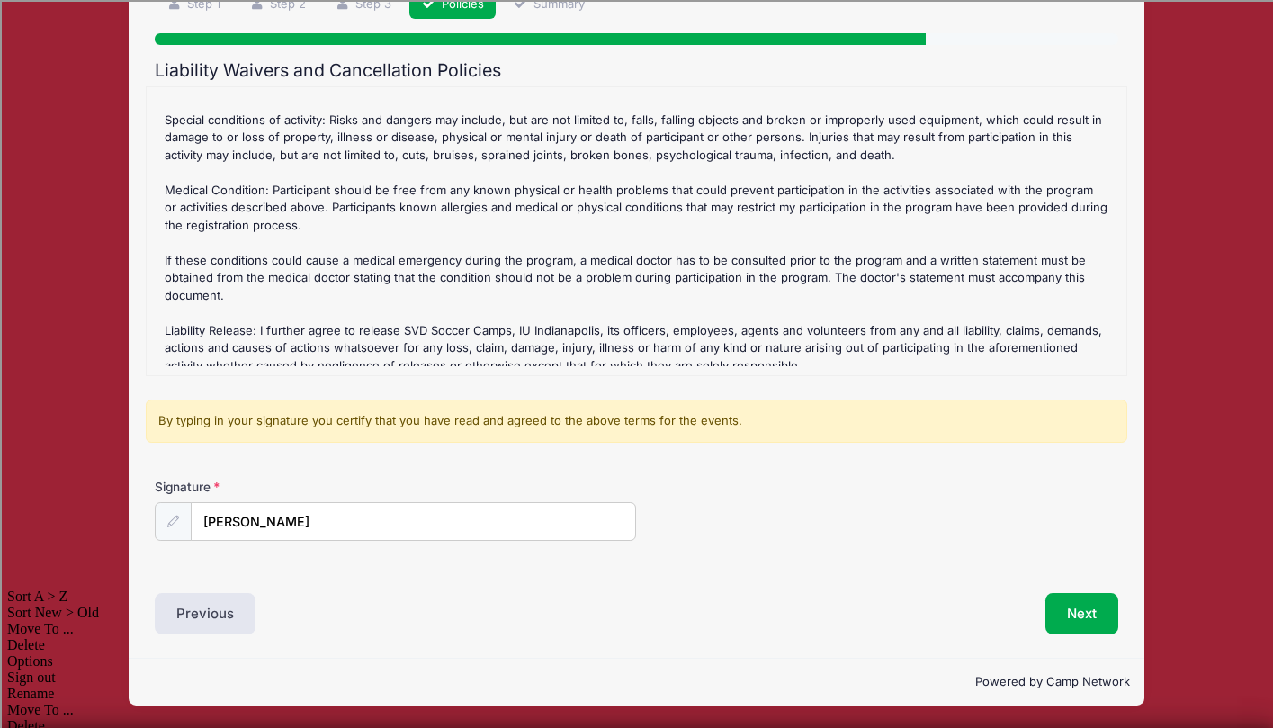
scroll to position [299, 0]
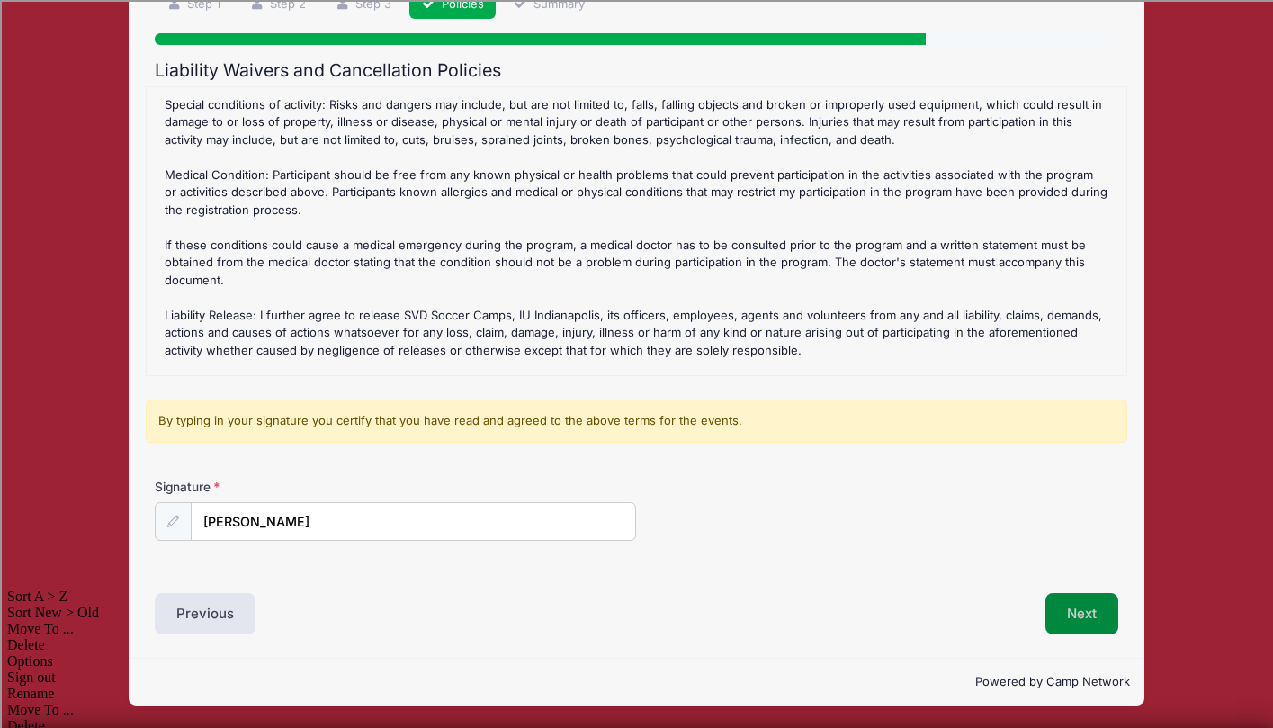
click at [1088, 619] on button "Next" at bounding box center [1081, 613] width 73 height 41
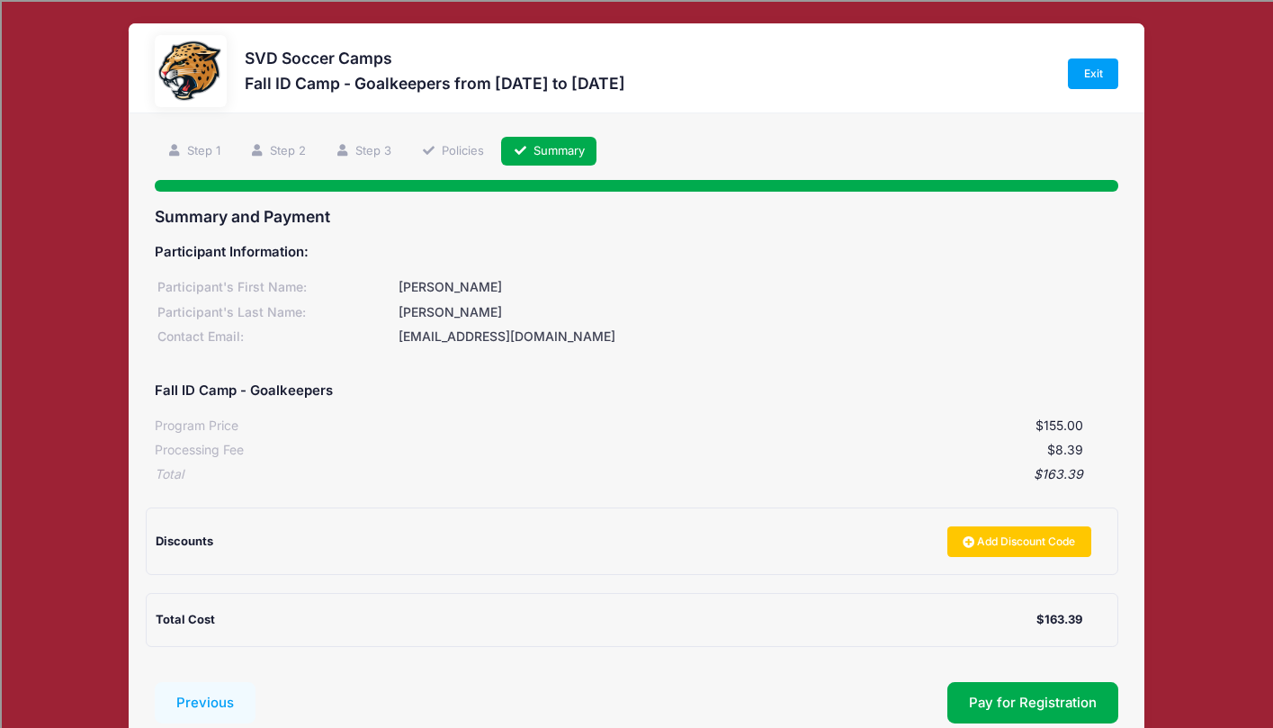
scroll to position [125, 0]
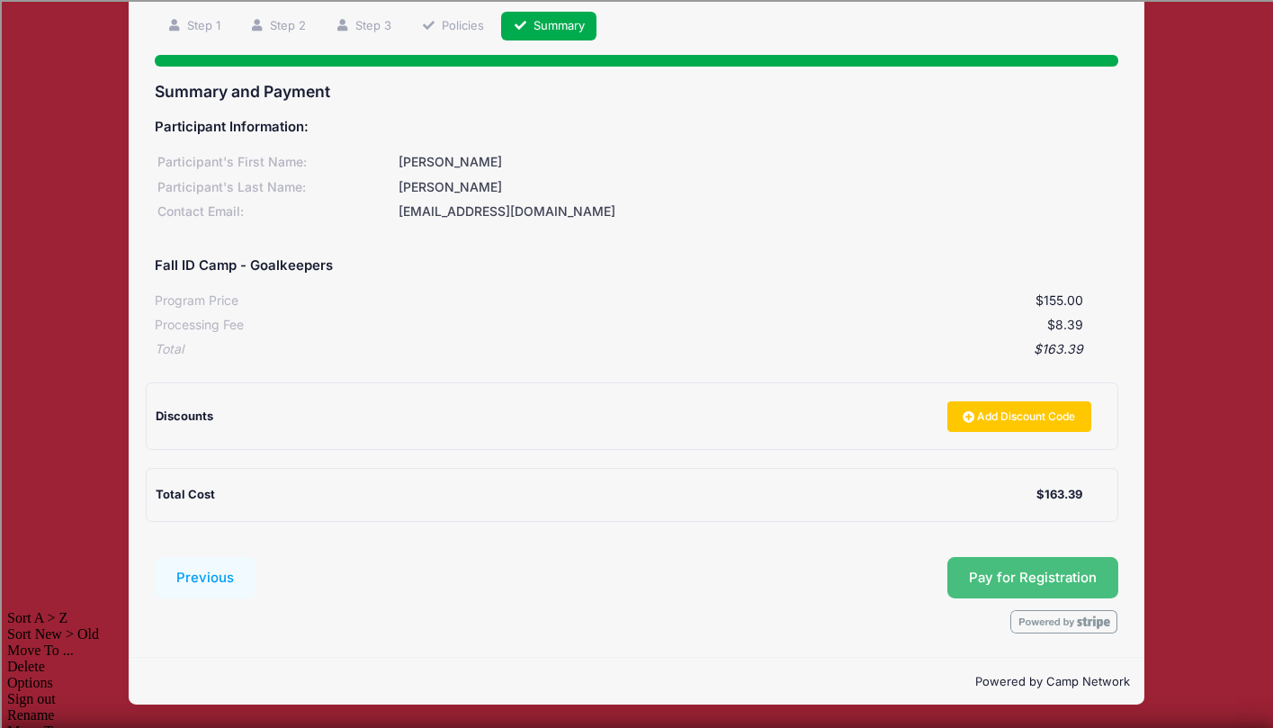
click at [979, 570] on button "Pay for Registration" at bounding box center [1032, 577] width 171 height 41
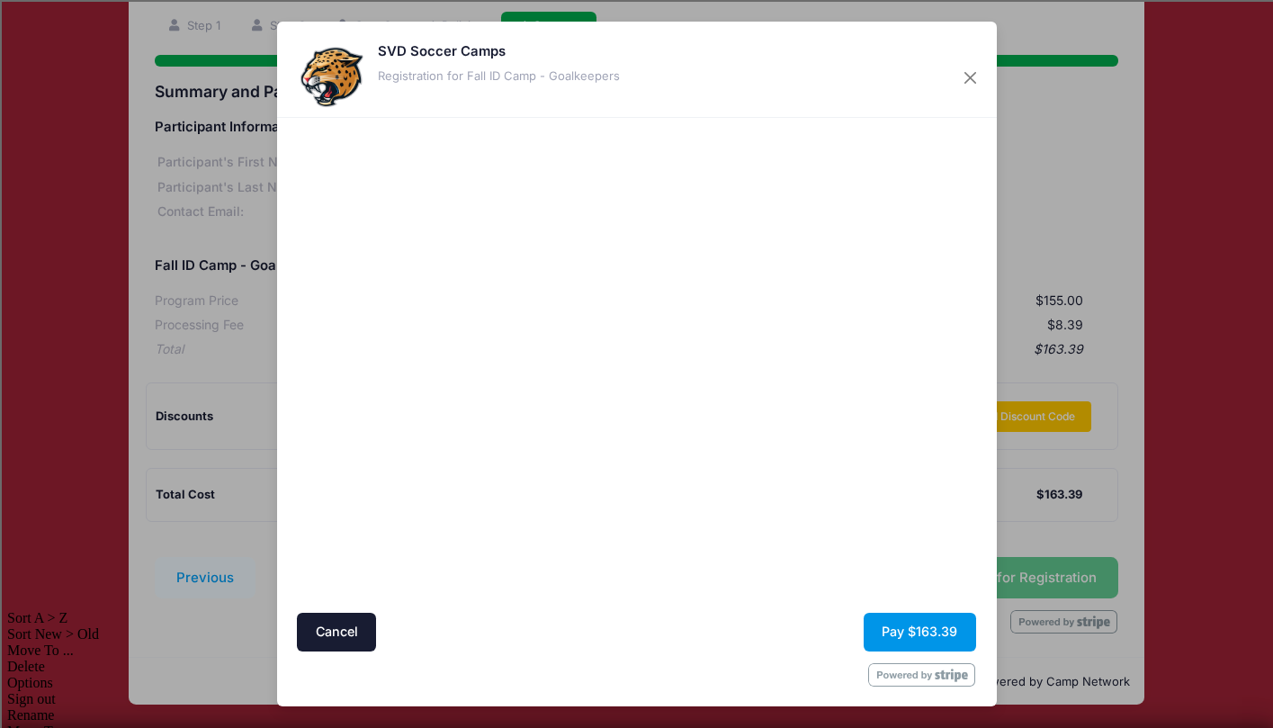
click at [940, 640] on button "Pay $163.39" at bounding box center [919, 632] width 112 height 39
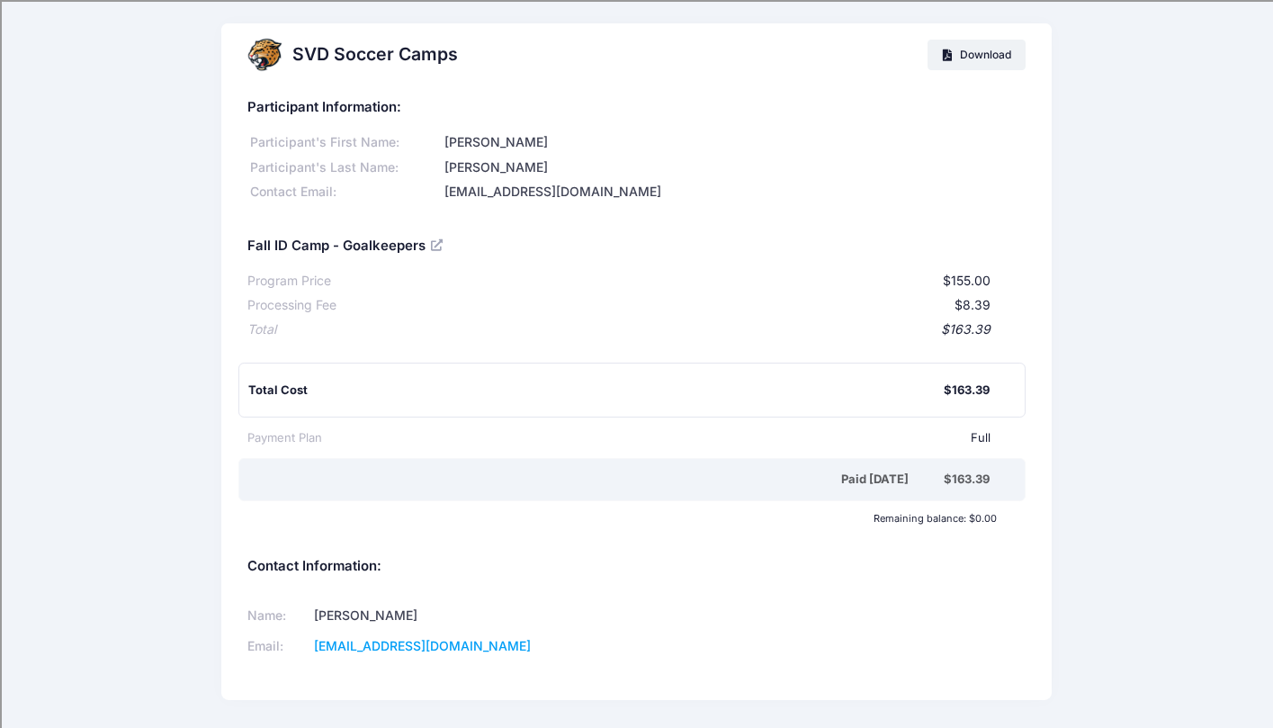
click at [362, 253] on h5 "Fall ID Camp - Goalkeepers" at bounding box center [346, 246] width 199 height 16
